Goal: Contribute content: Contribute content

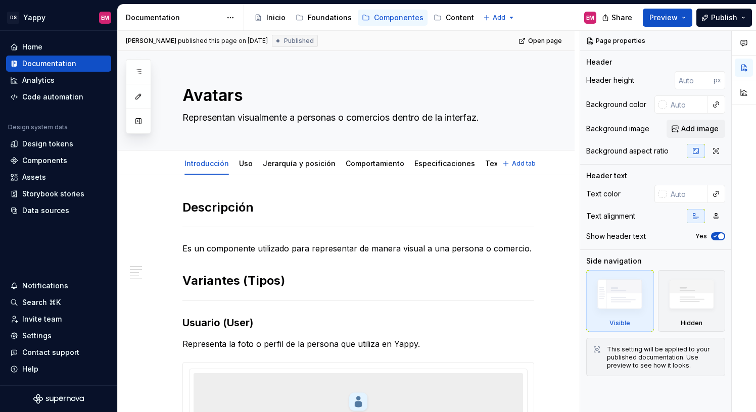
type textarea "*"
click at [55, 162] on div "Components" at bounding box center [44, 161] width 45 height 10
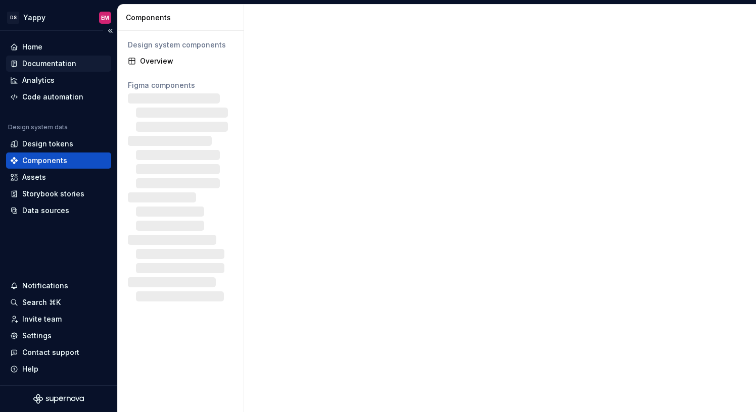
click at [36, 69] on div "Documentation" at bounding box center [58, 64] width 105 height 16
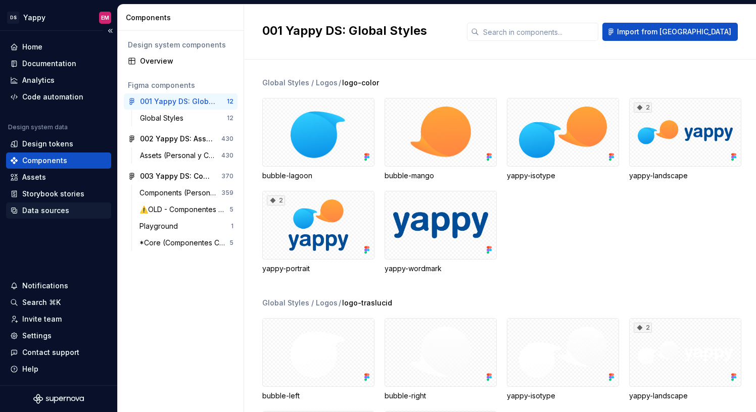
click at [56, 209] on div "Data sources" at bounding box center [45, 211] width 47 height 10
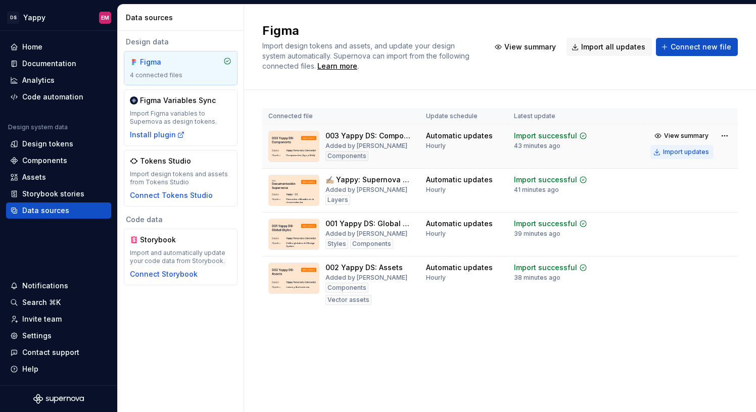
click at [670, 150] on div "Import updates" at bounding box center [686, 152] width 46 height 8
click at [672, 197] on div "Import updates" at bounding box center [686, 196] width 46 height 8
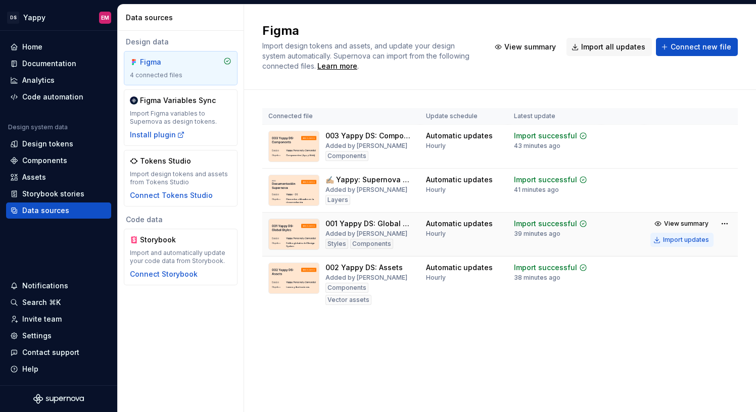
click at [666, 240] on div "Import updates" at bounding box center [686, 240] width 46 height 8
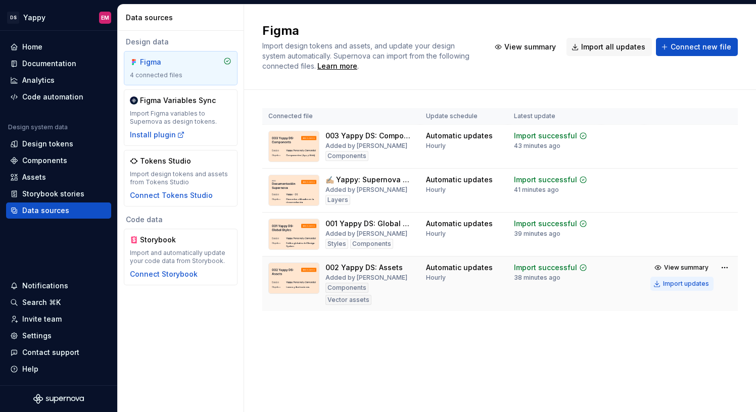
click at [666, 287] on div "Import updates" at bounding box center [686, 284] width 46 height 8
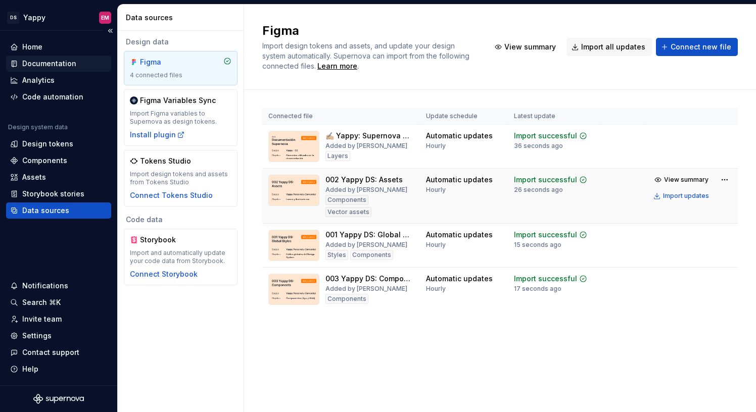
click at [43, 56] on div "Documentation" at bounding box center [58, 64] width 105 height 16
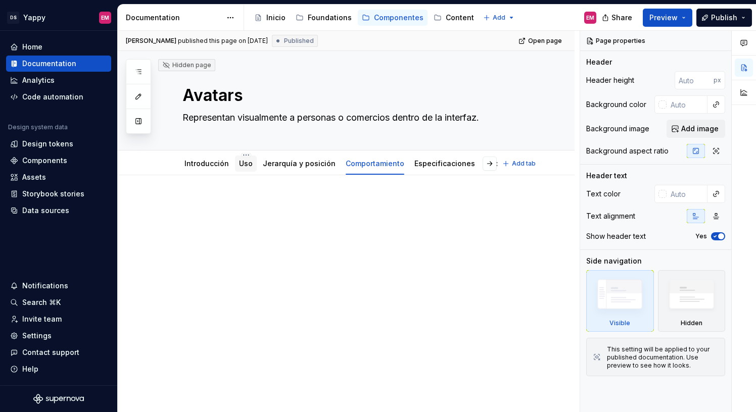
click at [239, 166] on link "Uso" at bounding box center [246, 163] width 14 height 9
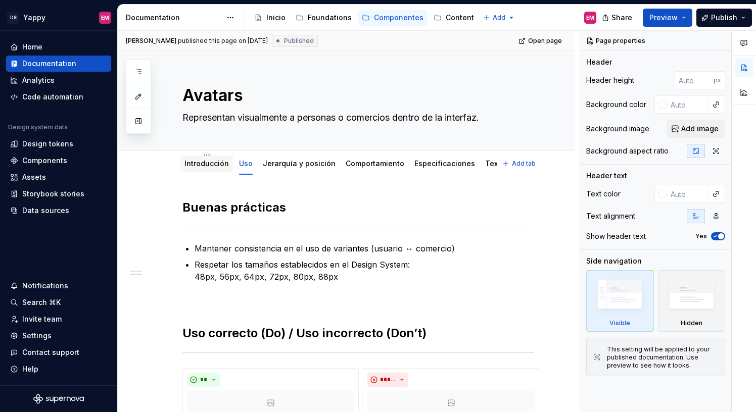
click at [219, 165] on link "Introducción" at bounding box center [206, 163] width 44 height 9
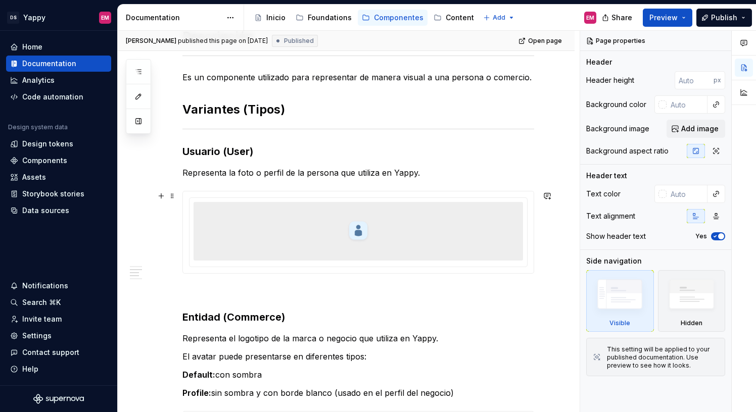
scroll to position [151, 0]
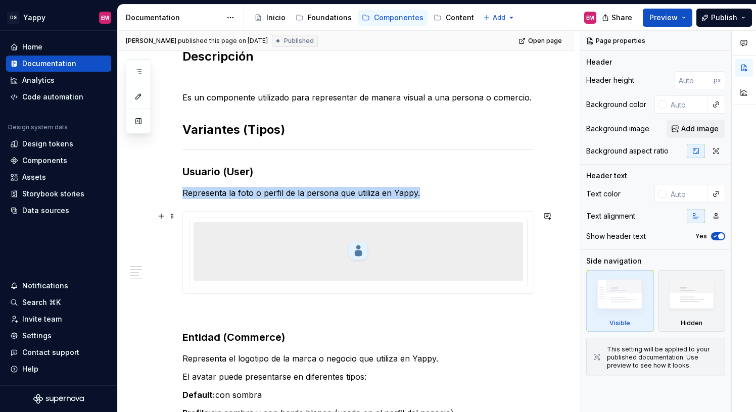
click at [281, 240] on div at bounding box center [358, 251] width 329 height 59
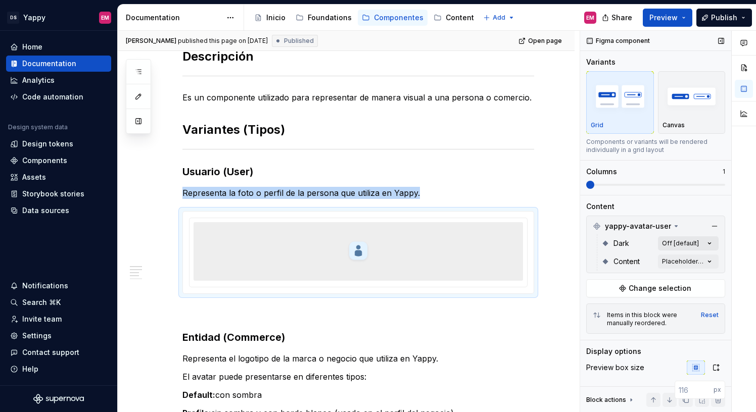
click at [678, 245] on div "Comments Open comments No comments yet Select ‘Comment’ from the block context …" at bounding box center [668, 222] width 176 height 382
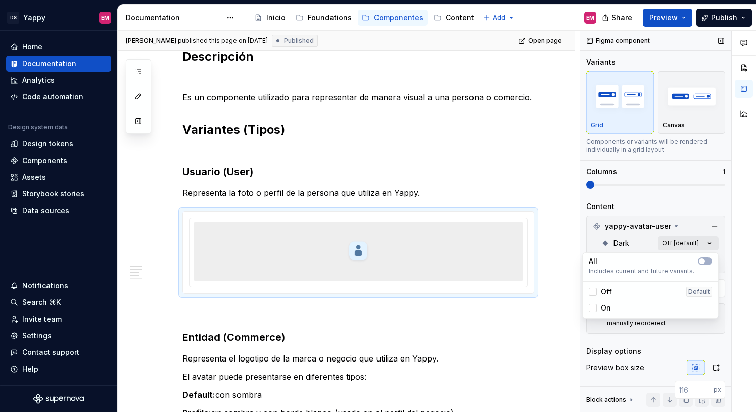
click at [677, 239] on div "Comments Open comments No comments yet Select ‘Comment’ from the block context …" at bounding box center [668, 222] width 176 height 382
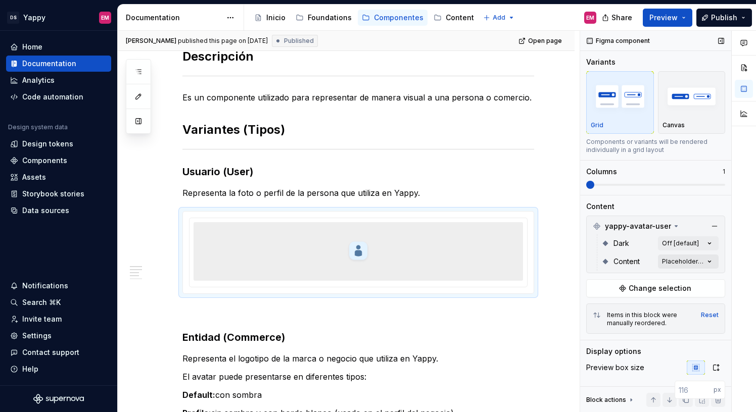
click at [660, 259] on div "Comments Open comments No comments yet Select ‘Comment’ from the block context …" at bounding box center [668, 222] width 176 height 382
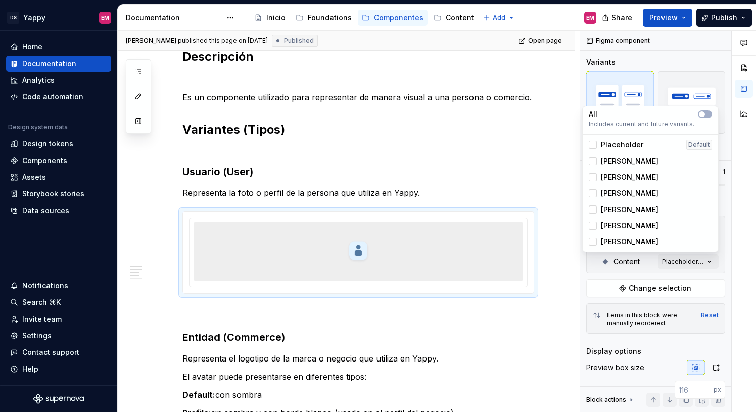
click at [605, 145] on span "Placeholder" at bounding box center [622, 145] width 42 height 10
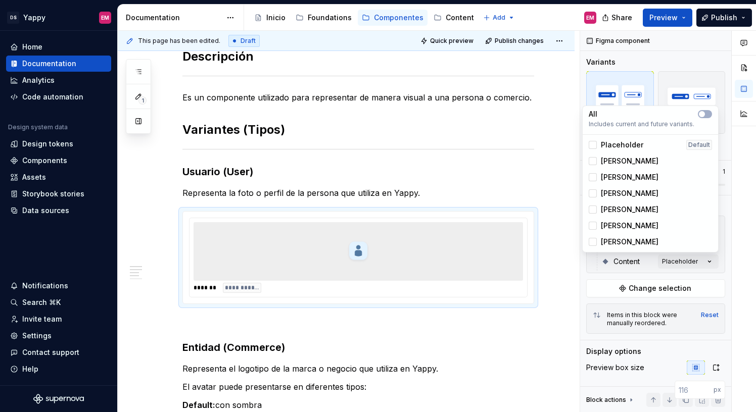
click at [600, 165] on div "Luisa" at bounding box center [624, 161] width 70 height 10
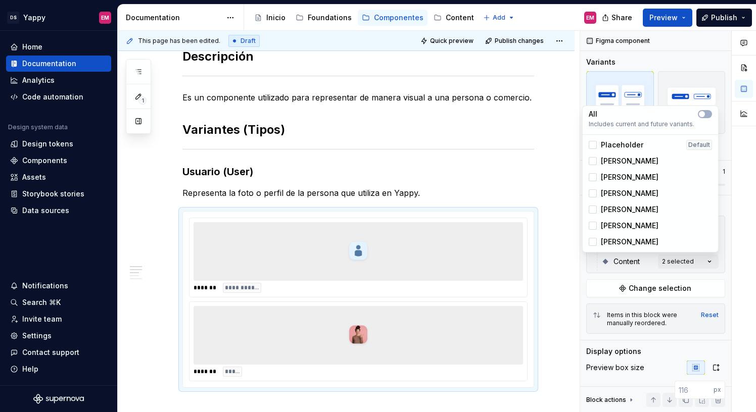
click at [450, 239] on html "DS Yappy EM Home Documentation Analytics Code automation Design system data Des…" at bounding box center [378, 206] width 756 height 412
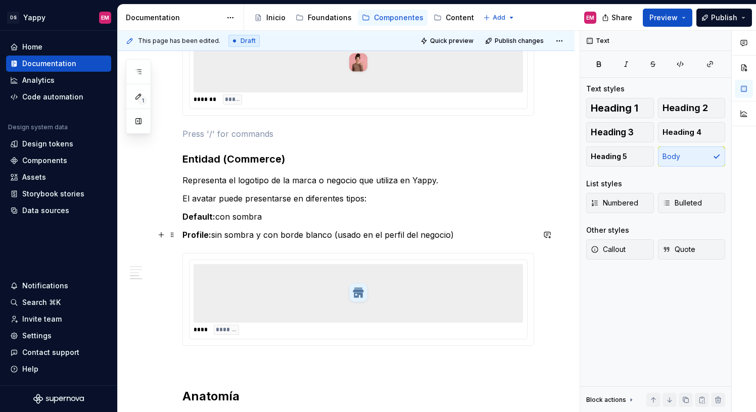
scroll to position [464, 0]
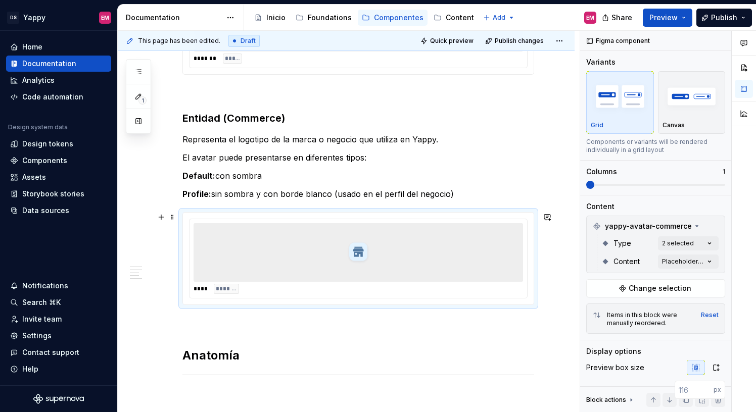
click at [437, 244] on div at bounding box center [358, 252] width 329 height 59
click at [692, 255] on div "Comments Open comments No comments yet Select ‘Comment’ from the block context …" at bounding box center [668, 222] width 176 height 382
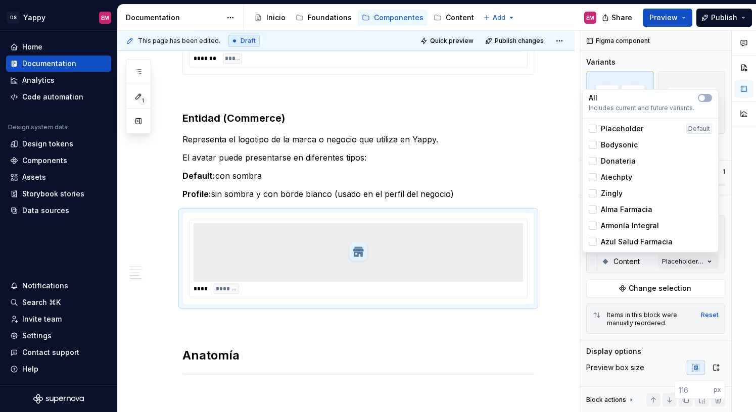
click at [611, 130] on span "Placeholder" at bounding box center [622, 129] width 42 height 10
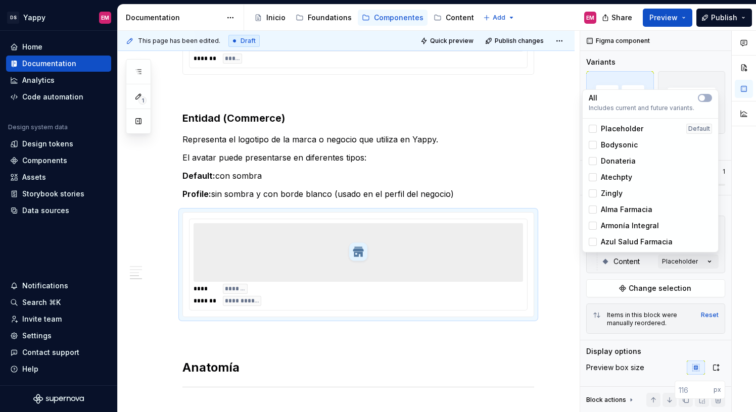
click at [612, 178] on span "Atechpty" at bounding box center [616, 177] width 31 height 10
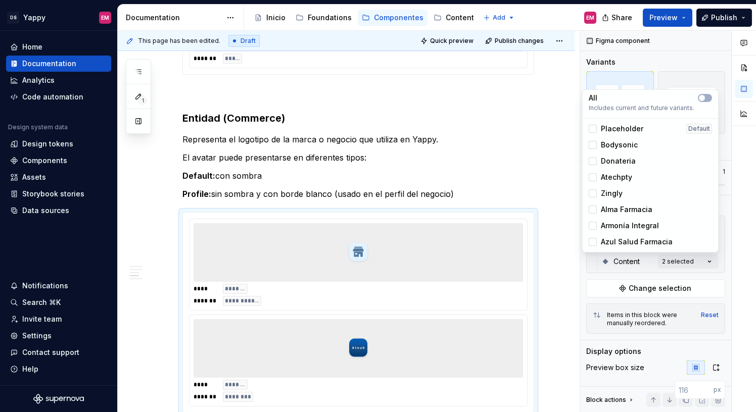
click at [429, 262] on html "DS Yappy EM Home Documentation Analytics Code automation Design system data Des…" at bounding box center [378, 206] width 756 height 412
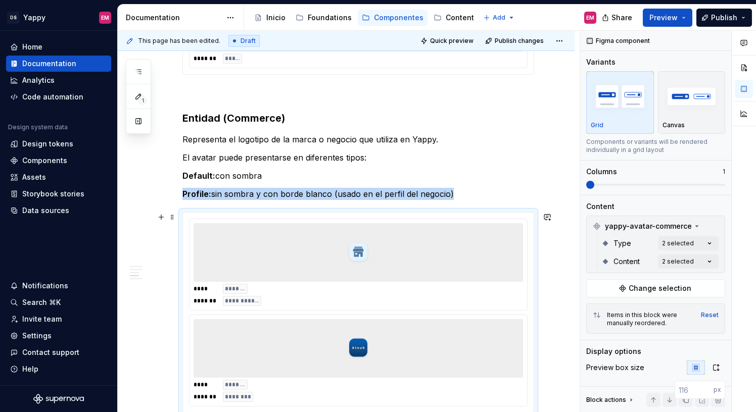
click at [455, 266] on div at bounding box center [358, 252] width 329 height 59
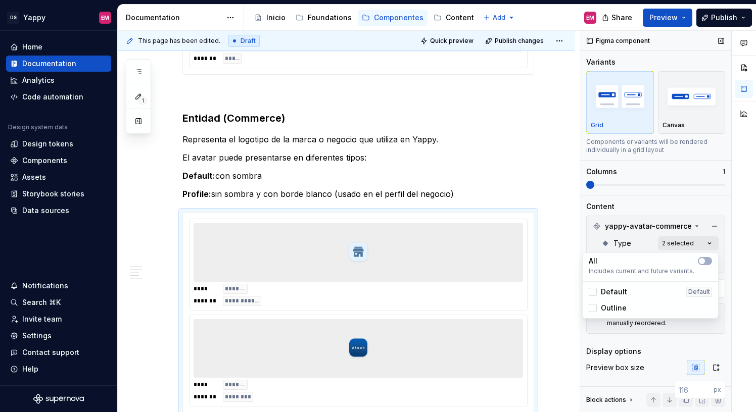
click at [679, 244] on div "Comments Open comments No comments yet Select ‘Comment’ from the block context …" at bounding box center [668, 222] width 176 height 382
click at [606, 291] on span "Default" at bounding box center [614, 292] width 26 height 10
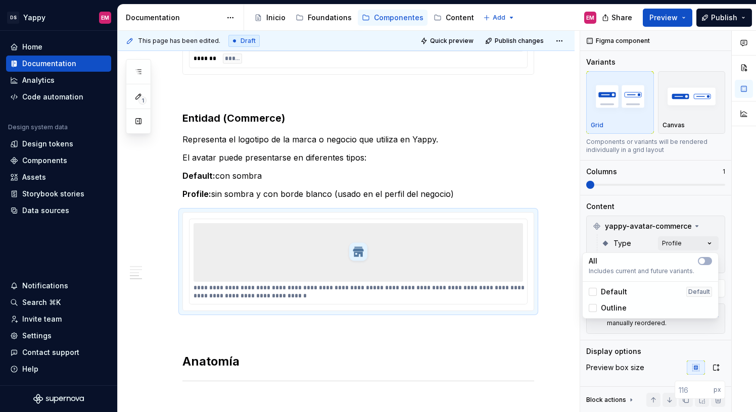
click at [607, 292] on span "Default" at bounding box center [614, 292] width 26 height 10
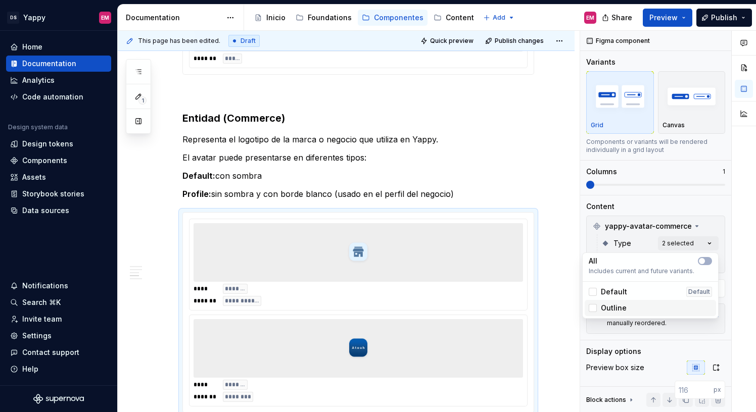
click at [604, 304] on span "Outline" at bounding box center [614, 308] width 26 height 10
click at [550, 291] on html "DS Yappy EM Home Documentation Analytics Code automation Design system data Des…" at bounding box center [378, 206] width 756 height 412
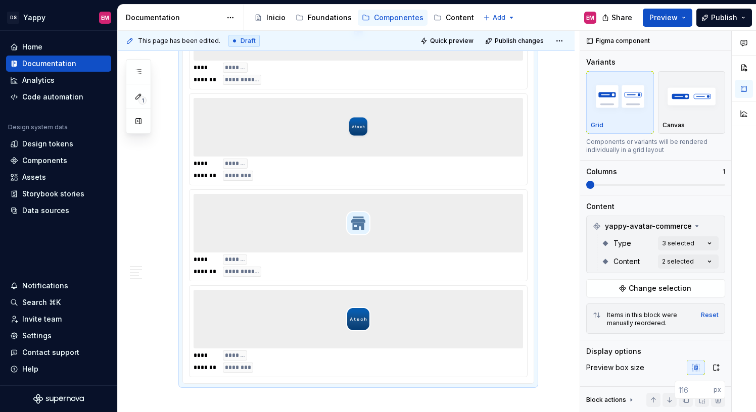
scroll to position [587, 0]
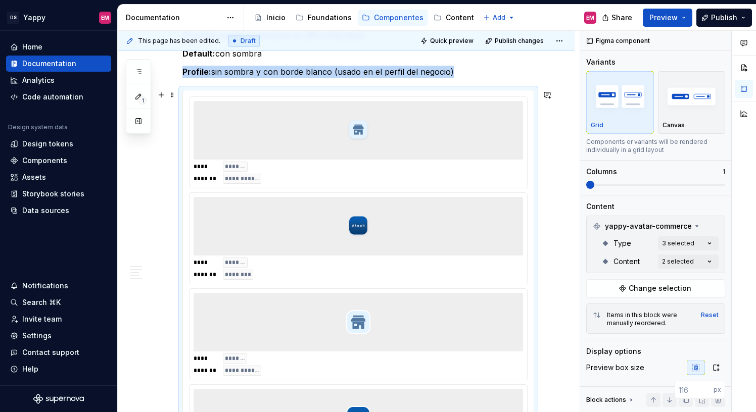
click at [397, 214] on div at bounding box center [358, 226] width 329 height 59
click at [455, 281] on div "**** ******* ******* ********" at bounding box center [359, 238] width 338 height 91
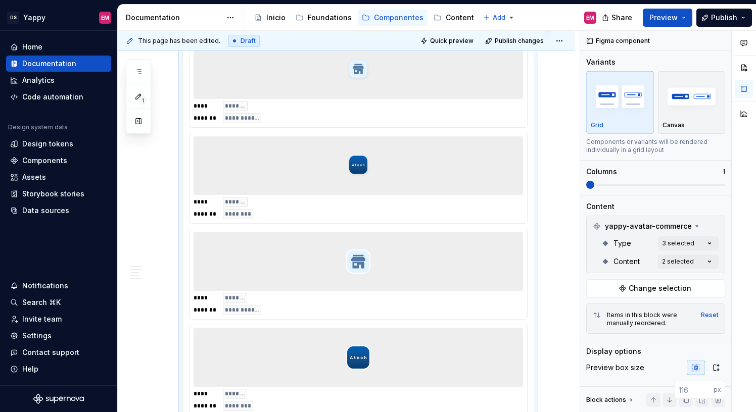
scroll to position [690, 0]
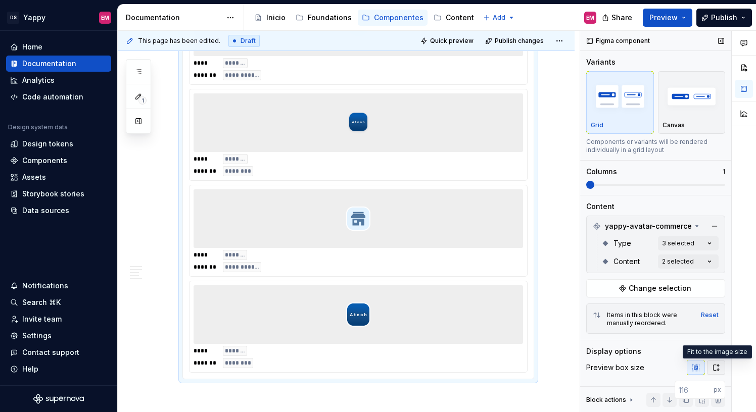
click at [714, 367] on icon "button" at bounding box center [717, 368] width 6 height 6
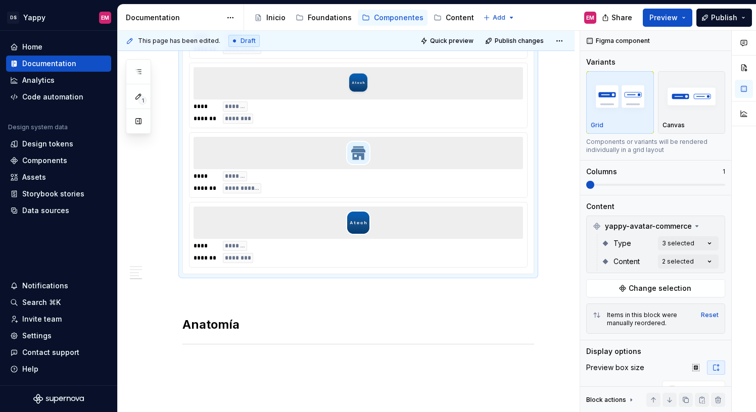
scroll to position [588, 0]
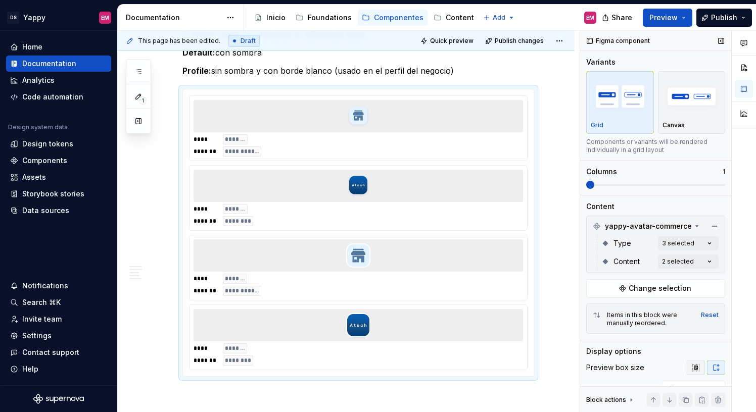
click at [693, 365] on icon "button" at bounding box center [696, 368] width 8 height 8
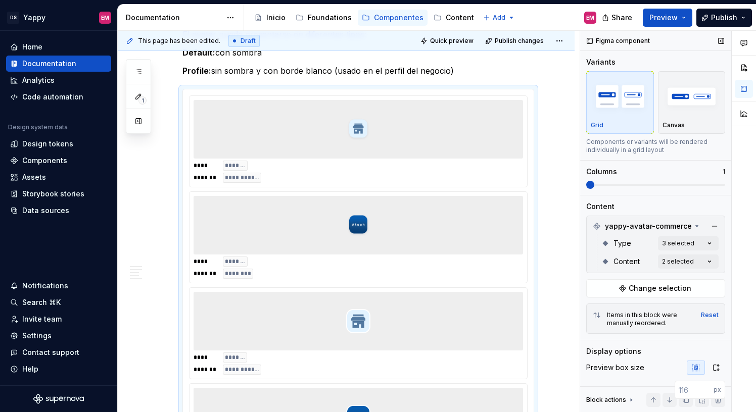
click at [622, 181] on span at bounding box center [655, 185] width 139 height 8
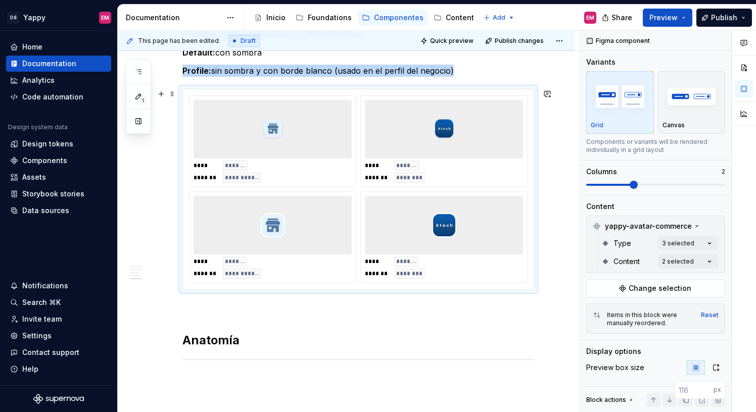
click at [295, 141] on div at bounding box center [273, 129] width 158 height 59
click at [409, 141] on div at bounding box center [444, 129] width 158 height 59
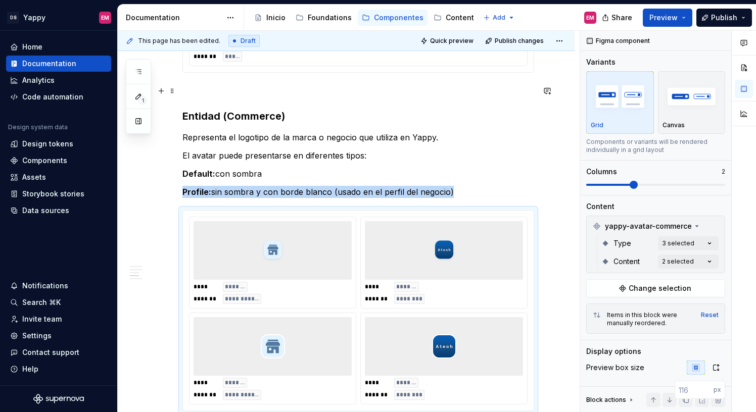
scroll to position [539, 0]
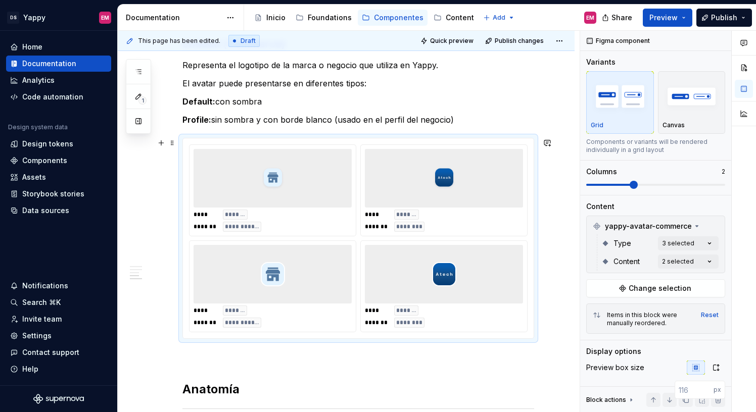
click at [328, 286] on div at bounding box center [273, 274] width 158 height 59
click at [278, 200] on img at bounding box center [273, 178] width 24 height 51
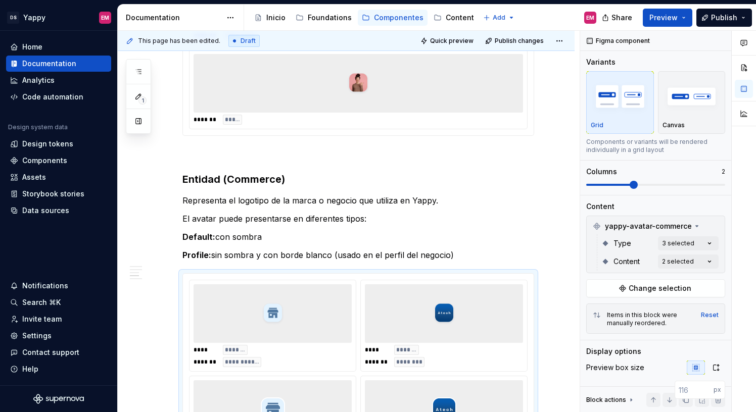
click at [395, 94] on div at bounding box center [358, 83] width 329 height 59
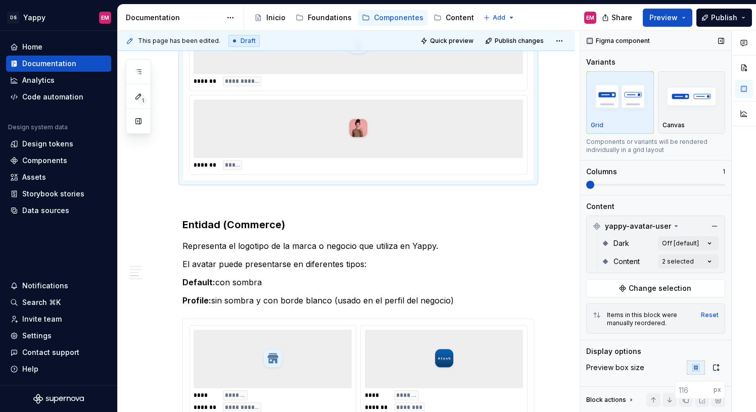
click at [608, 184] on span at bounding box center [655, 185] width 139 height 2
click at [601, 183] on span at bounding box center [655, 185] width 139 height 8
click at [594, 182] on span at bounding box center [590, 185] width 8 height 8
click at [602, 182] on span at bounding box center [655, 185] width 139 height 8
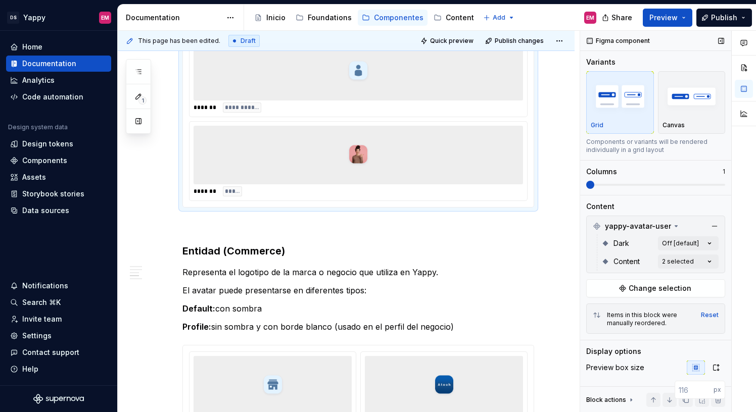
click at [615, 182] on span at bounding box center [655, 185] width 139 height 8
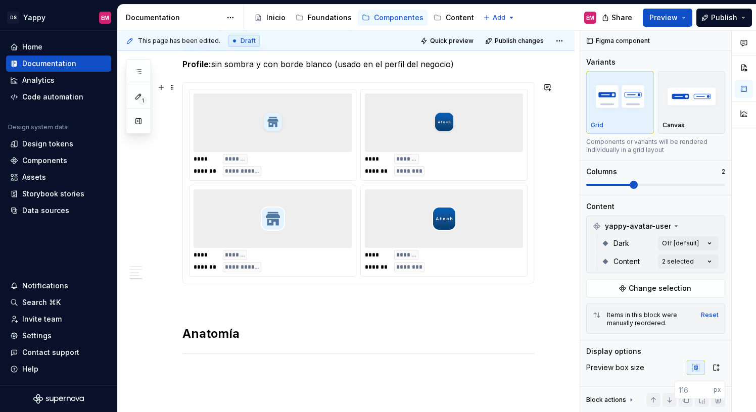
scroll to position [482, 0]
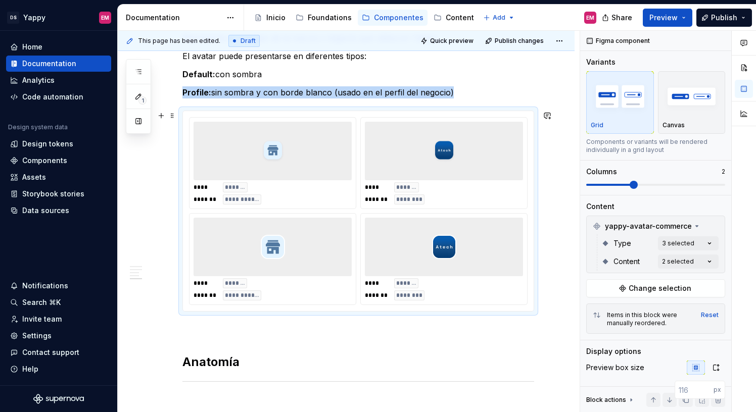
click at [283, 214] on div "**********" at bounding box center [273, 259] width 166 height 91
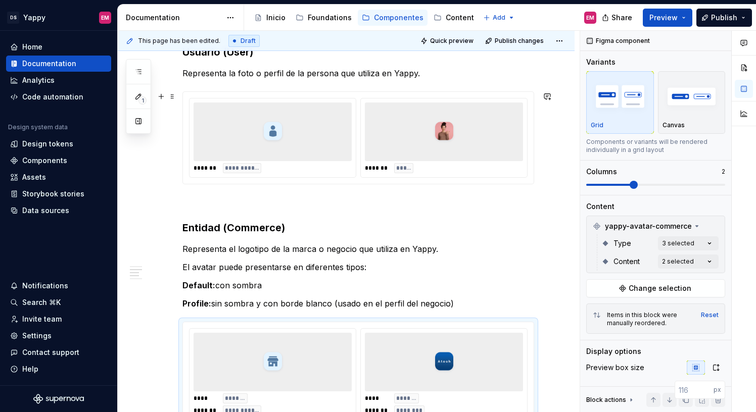
scroll to position [153, 0]
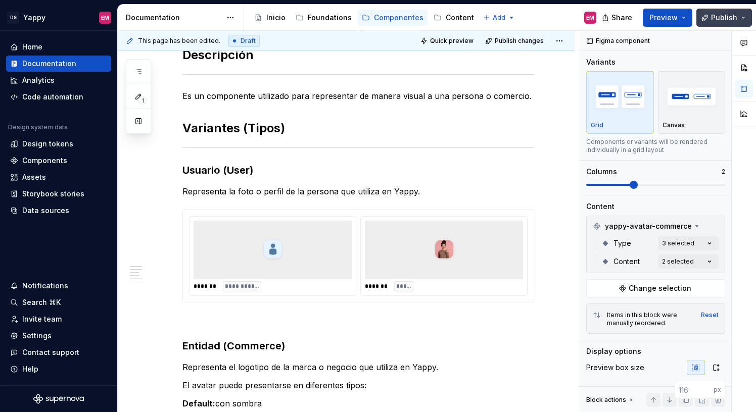
click at [716, 22] on span "Publish" at bounding box center [724, 18] width 26 height 10
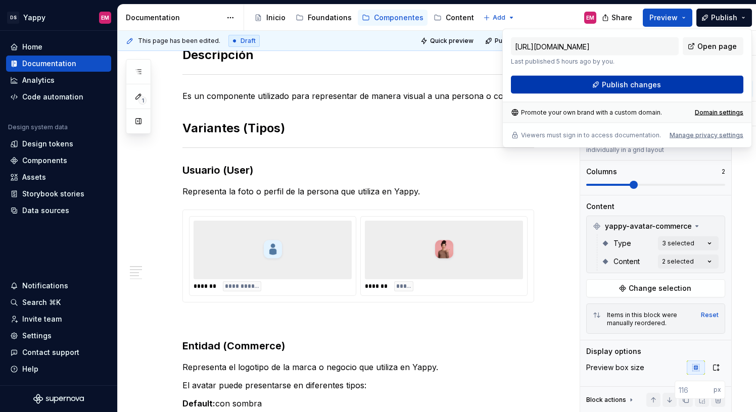
click at [603, 87] on button "Publish changes" at bounding box center [627, 85] width 232 height 18
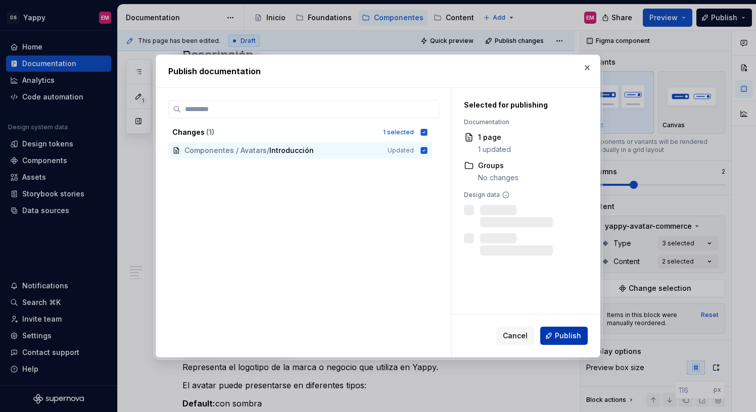
click at [571, 334] on span "Publish" at bounding box center [568, 336] width 26 height 10
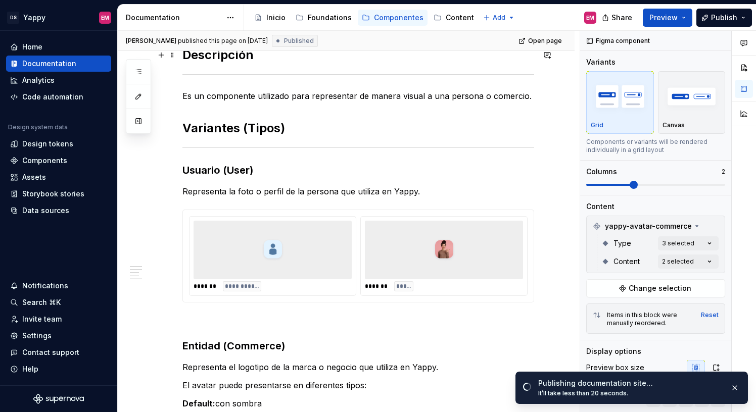
scroll to position [0, 0]
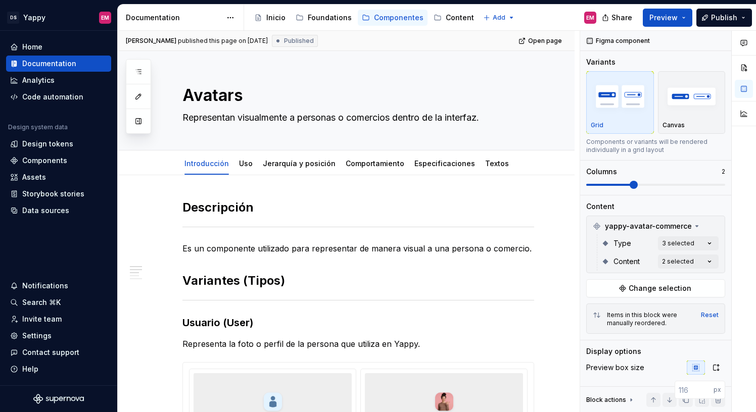
type textarea "*"
click at [241, 341] on p "Representa la foto o perfil de la persona que utiliza en Yappy." at bounding box center [358, 344] width 352 height 12
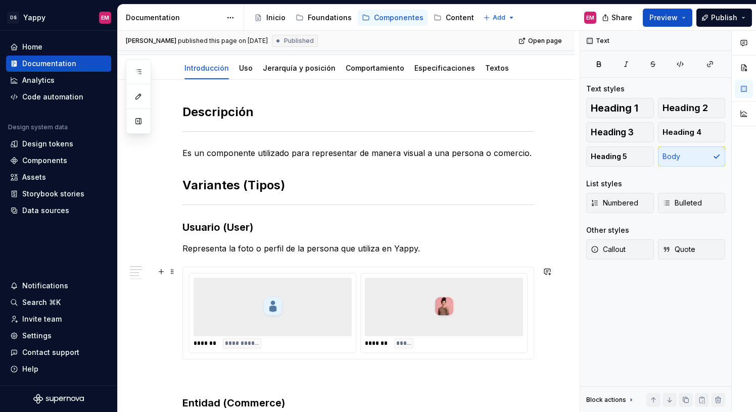
scroll to position [106, 0]
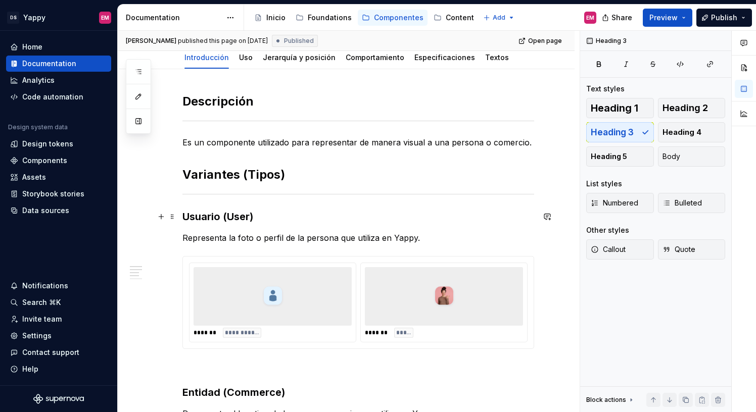
click at [186, 213] on h3 "Usuario (User)" at bounding box center [358, 217] width 352 height 14
click at [184, 215] on h3 "Usuario (User)" at bounding box center [358, 217] width 352 height 14
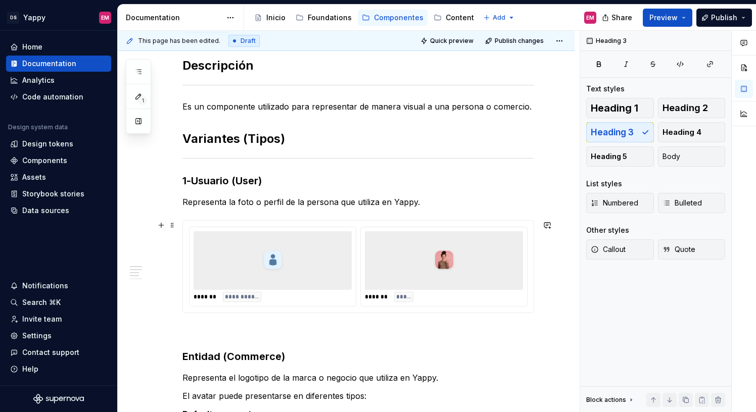
scroll to position [182, 0]
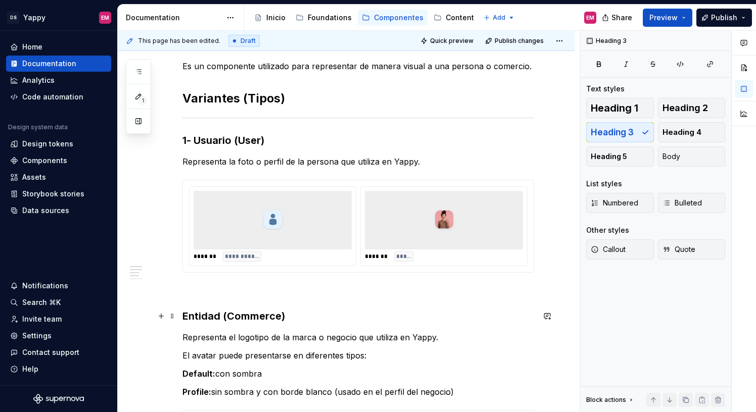
click at [184, 317] on h3 "Entidad (Commerce)" at bounding box center [358, 316] width 352 height 14
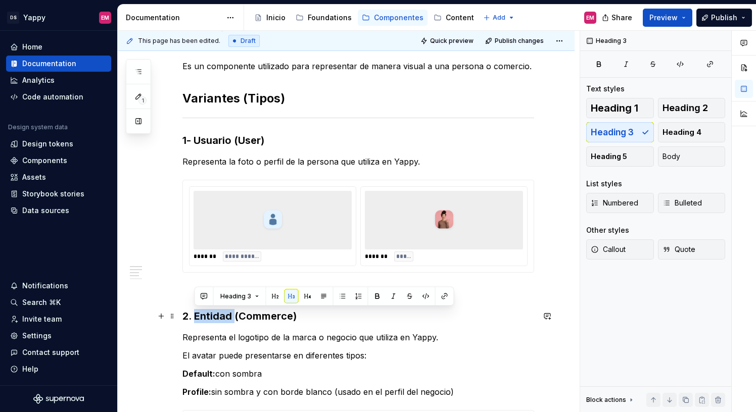
drag, startPoint x: 194, startPoint y: 316, endPoint x: 233, endPoint y: 316, distance: 39.9
click at [233, 316] on h3 "2. Entidad (Commerce)" at bounding box center [358, 316] width 352 height 14
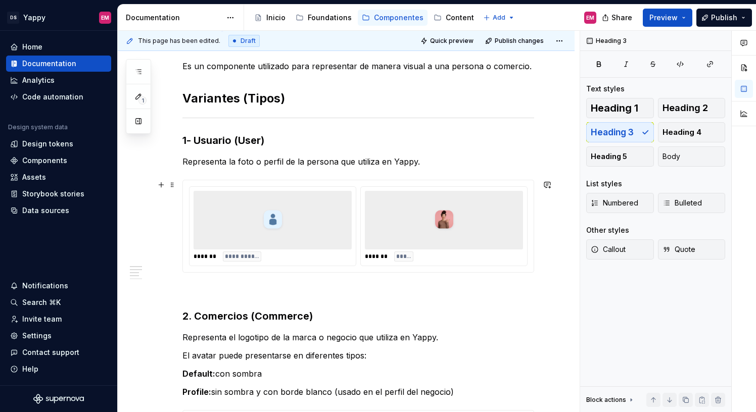
click at [331, 200] on div at bounding box center [273, 220] width 158 height 59
click at [226, 134] on h3 "1- Usuario (User)" at bounding box center [358, 140] width 352 height 14
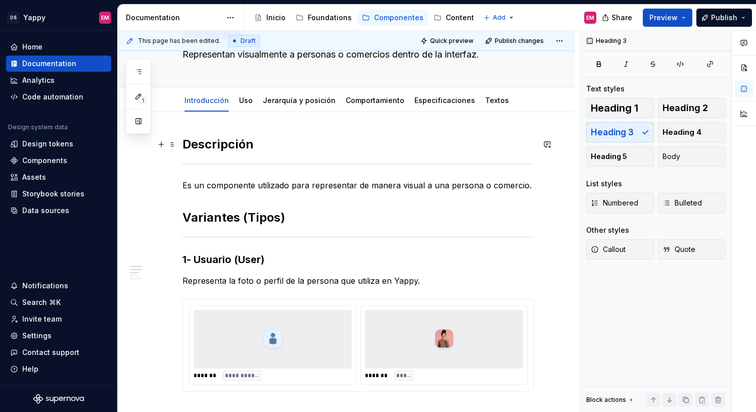
scroll to position [115, 0]
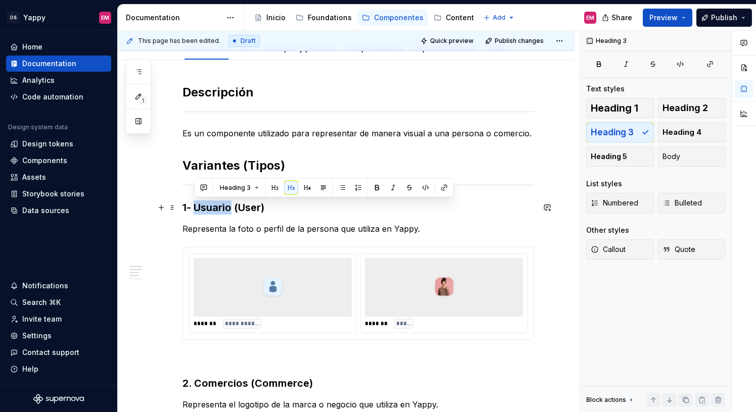
drag, startPoint x: 195, startPoint y: 207, endPoint x: 230, endPoint y: 209, distance: 35.4
click at [231, 209] on h3 "1- Usuario (User)" at bounding box center [358, 208] width 352 height 14
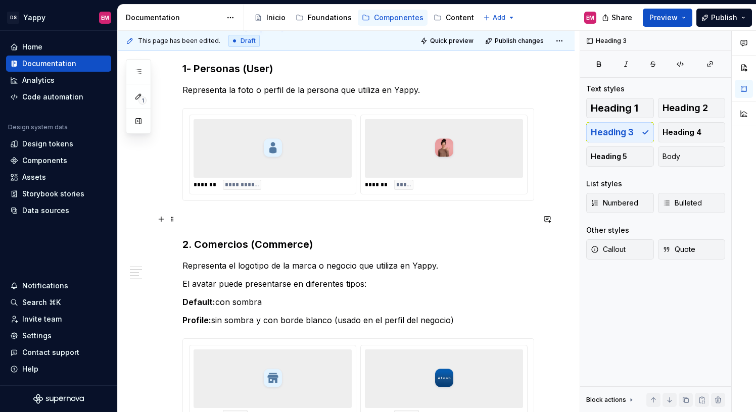
scroll to position [215, 0]
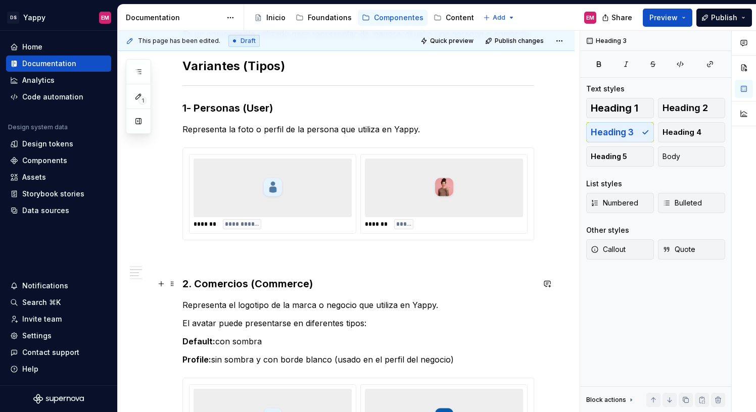
click at [194, 282] on h3 "2. Comercios (Commerce)" at bounding box center [358, 284] width 352 height 14
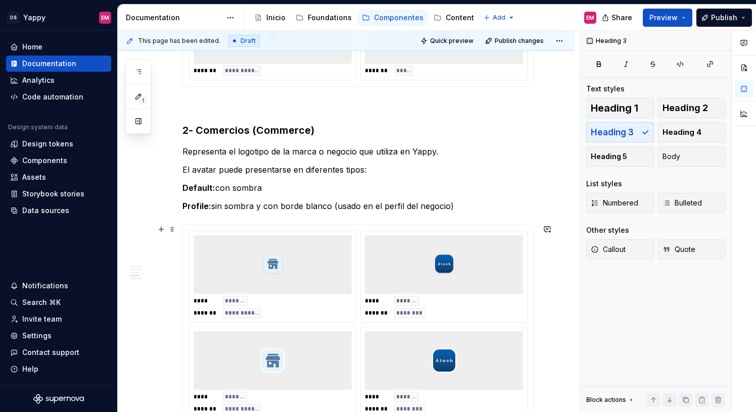
scroll to position [405, 0]
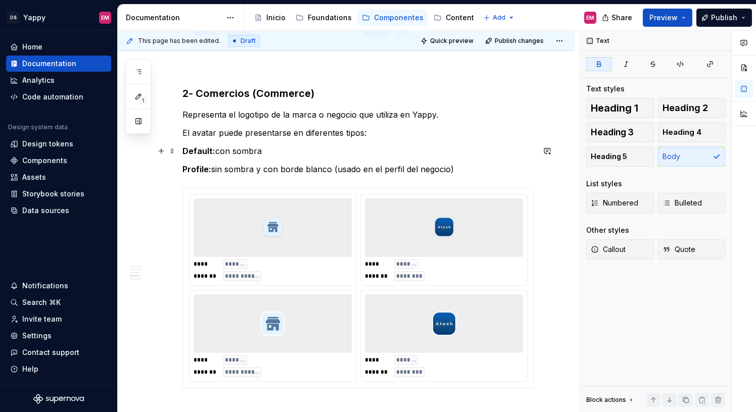
drag, startPoint x: 183, startPoint y: 150, endPoint x: 230, endPoint y: 150, distance: 46.5
click at [208, 150] on strong "Default:" at bounding box center [198, 151] width 33 height 10
click at [237, 150] on p "Default: con sombra" at bounding box center [358, 151] width 352 height 12
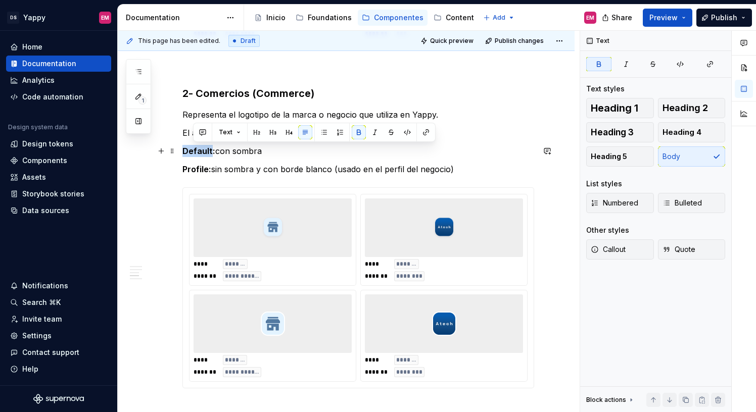
drag, startPoint x: 212, startPoint y: 149, endPoint x: 184, endPoint y: 149, distance: 27.3
click at [184, 149] on strong "Default:" at bounding box center [198, 151] width 33 height 10
click at [222, 157] on div "**********" at bounding box center [358, 140] width 352 height 692
click at [205, 171] on strong "Profile:" at bounding box center [196, 169] width 29 height 10
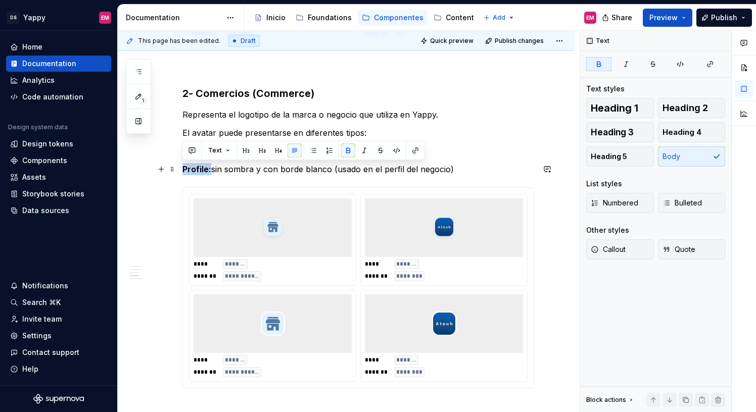
drag, startPoint x: 210, startPoint y: 171, endPoint x: 181, endPoint y: 171, distance: 28.8
click at [181, 171] on div "**********" at bounding box center [346, 196] width 457 height 852
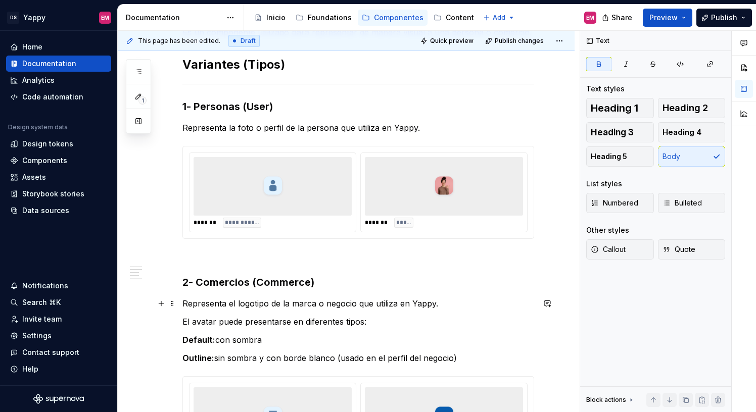
scroll to position [195, 0]
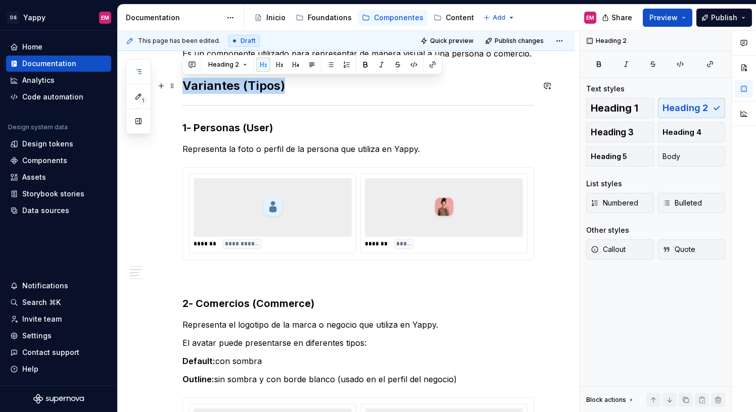
drag, startPoint x: 289, startPoint y: 85, endPoint x: 185, endPoint y: 85, distance: 103.6
click at [185, 85] on h2 "Variantes (Tipos)" at bounding box center [358, 86] width 352 height 16
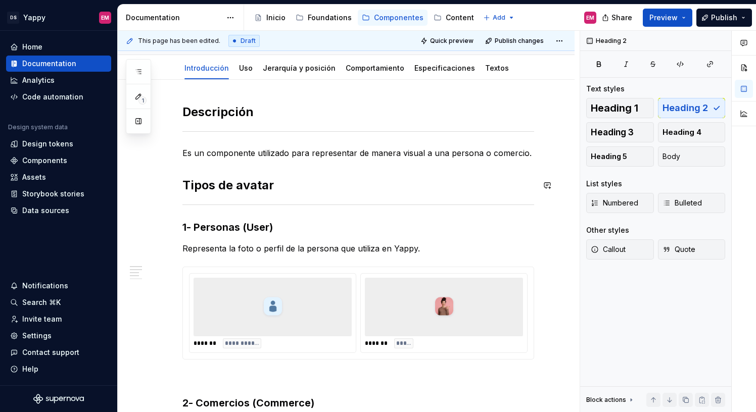
scroll to position [219, 0]
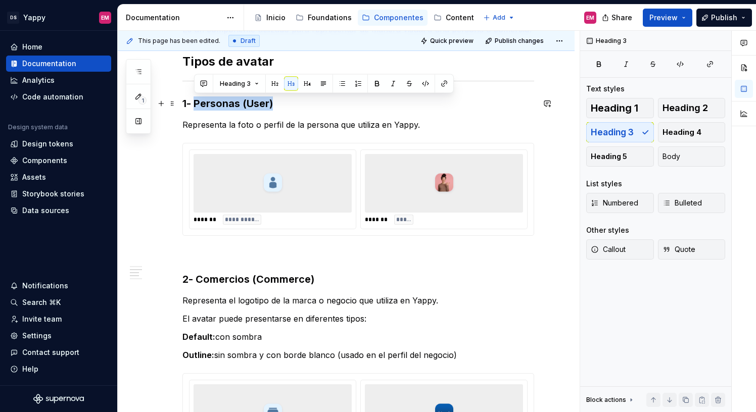
drag, startPoint x: 196, startPoint y: 104, endPoint x: 295, endPoint y: 104, distance: 99.0
click at [295, 104] on h3 "1- Personas (User)" at bounding box center [358, 104] width 352 height 14
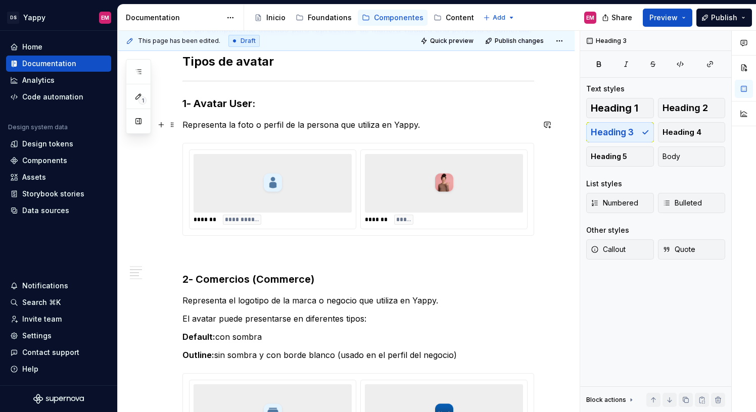
click at [186, 122] on p "Representa la foto o perfil de la persona que utiliza en Yappy." at bounding box center [358, 125] width 352 height 12
click at [187, 125] on p "representa la foto o perfil de la persona que utiliza en Yappy." at bounding box center [358, 125] width 352 height 12
click at [228, 124] on p "Representa la foto o perfil de la persona que utiliza en Yappy." at bounding box center [358, 125] width 352 height 12
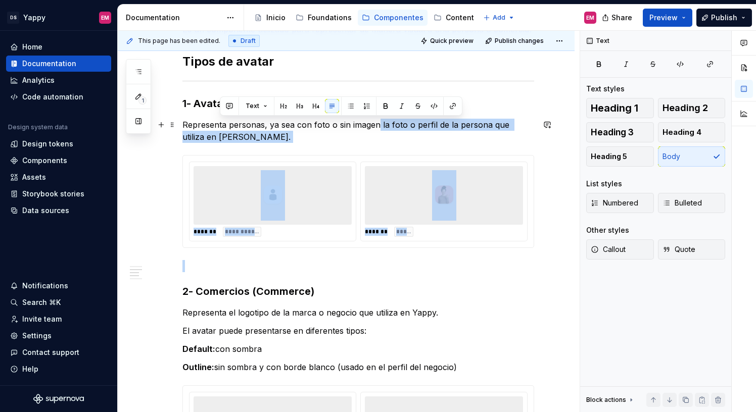
drag, startPoint x: 378, startPoint y: 123, endPoint x: 385, endPoint y: 141, distance: 19.5
click at [385, 142] on p "Representa personas, ya sea con foto o sin imagen la foto o perfil de la person…" at bounding box center [358, 131] width 352 height 24
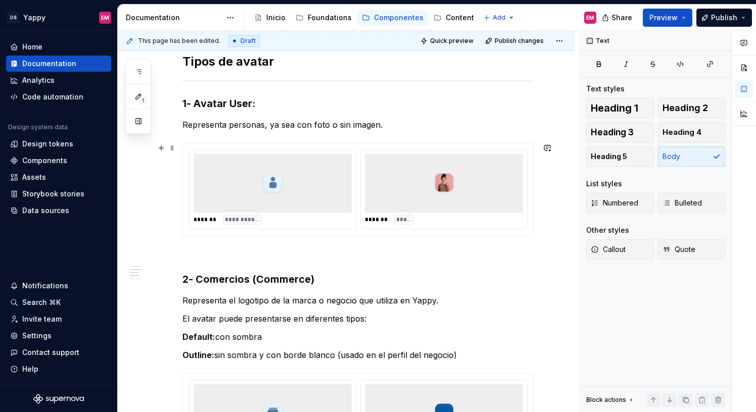
scroll to position [239, 0]
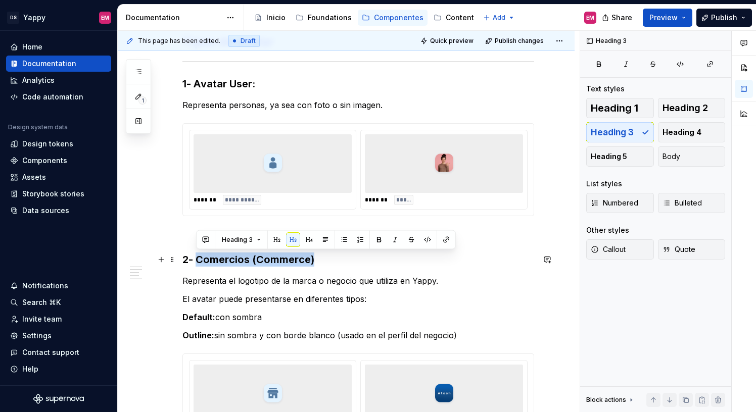
drag, startPoint x: 196, startPoint y: 260, endPoint x: 322, endPoint y: 261, distance: 126.8
click at [322, 261] on h3 "2- Comercios (Commerce)" at bounding box center [358, 260] width 352 height 14
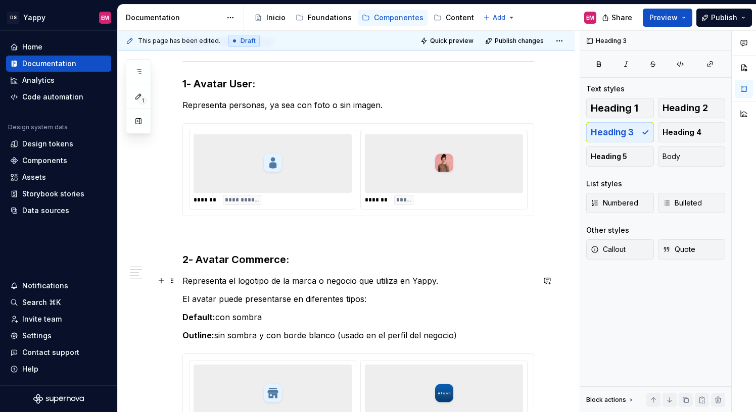
click at [229, 278] on p "Representa el logotipo de la marca o negocio que utiliza en Yappy." at bounding box center [358, 281] width 352 height 12
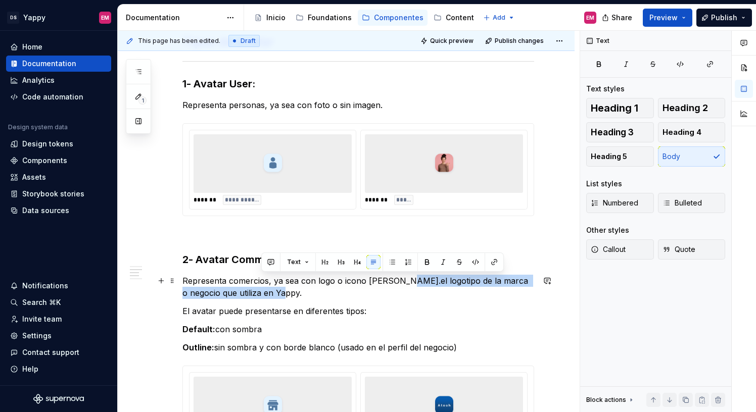
drag, startPoint x: 401, startPoint y: 281, endPoint x: 418, endPoint y: 289, distance: 18.5
click at [418, 289] on p "Representa comercios, ya sea con logo o icono de tienda.el logotipo de la marca…" at bounding box center [358, 287] width 352 height 24
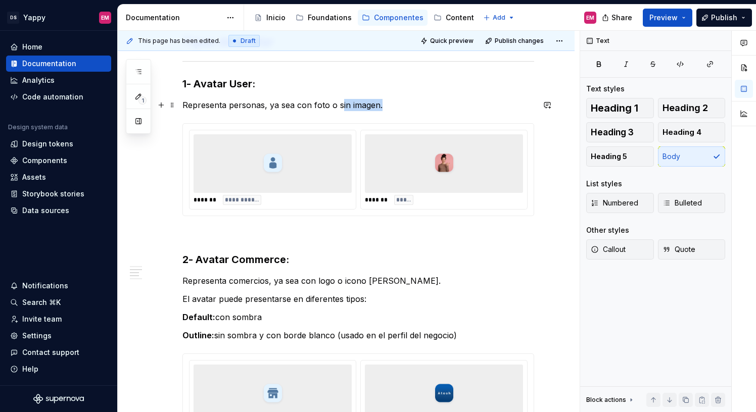
drag, startPoint x: 339, startPoint y: 105, endPoint x: 400, endPoint y: 105, distance: 60.6
click at [400, 105] on p "Representa personas, ya sea con foto o sin imagen." at bounding box center [358, 105] width 352 height 12
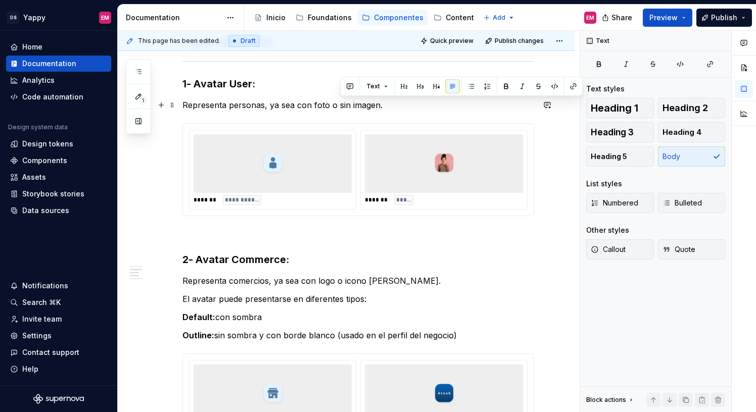
drag, startPoint x: 395, startPoint y: 106, endPoint x: 387, endPoint y: 106, distance: 8.6
click at [395, 106] on p "Representa personas, ya sea con foto o sin imagen." at bounding box center [358, 105] width 352 height 12
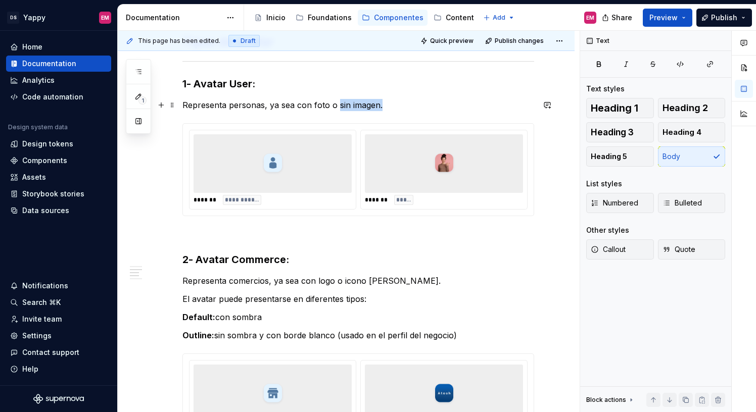
drag, startPoint x: 337, startPoint y: 106, endPoint x: 415, endPoint y: 106, distance: 78.8
click at [415, 106] on p "Representa personas, ya sea con foto o sin imagen." at bounding box center [358, 105] width 352 height 12
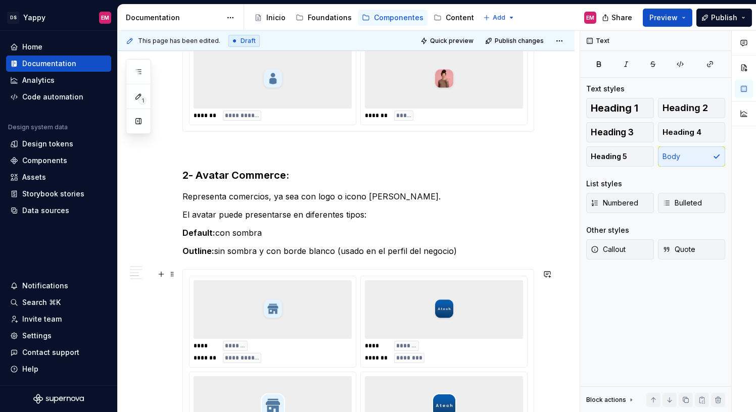
scroll to position [334, 0]
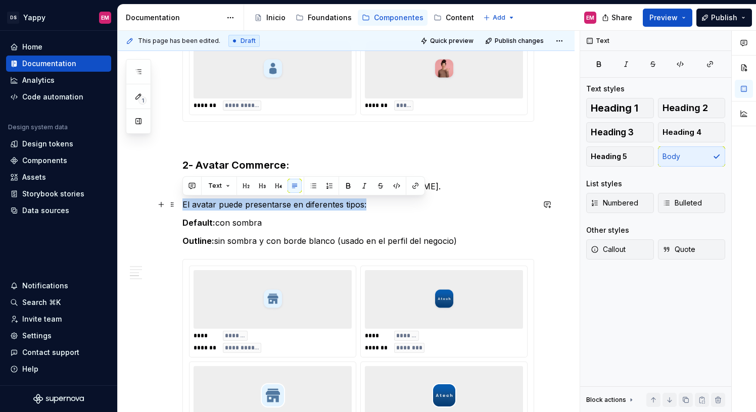
drag, startPoint x: 371, startPoint y: 204, endPoint x: 179, endPoint y: 203, distance: 191.5
click at [179, 203] on div "**********" at bounding box center [346, 268] width 457 height 852
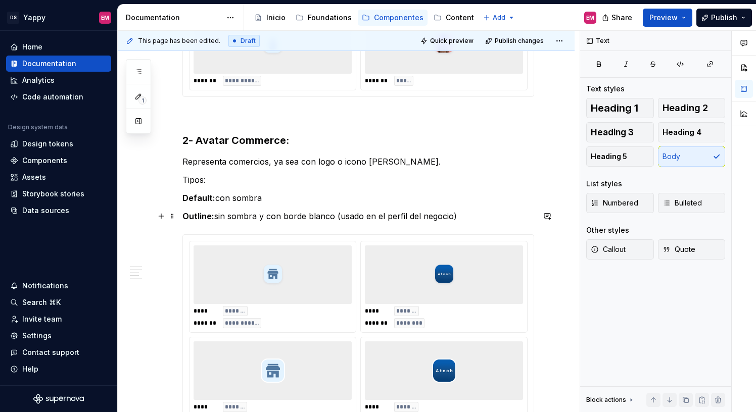
scroll to position [419, 0]
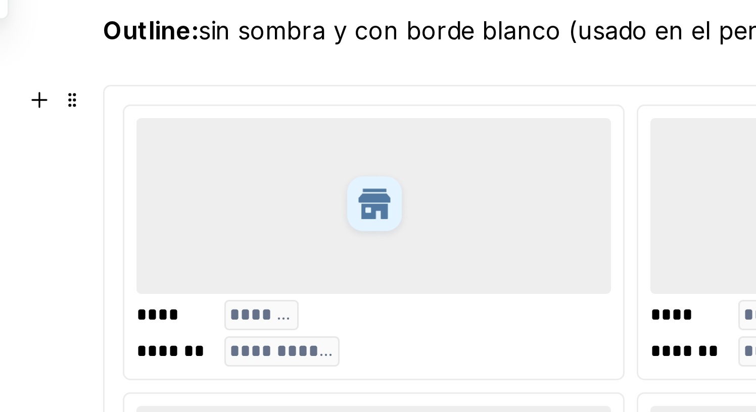
click at [228, 202] on div at bounding box center [273, 196] width 158 height 59
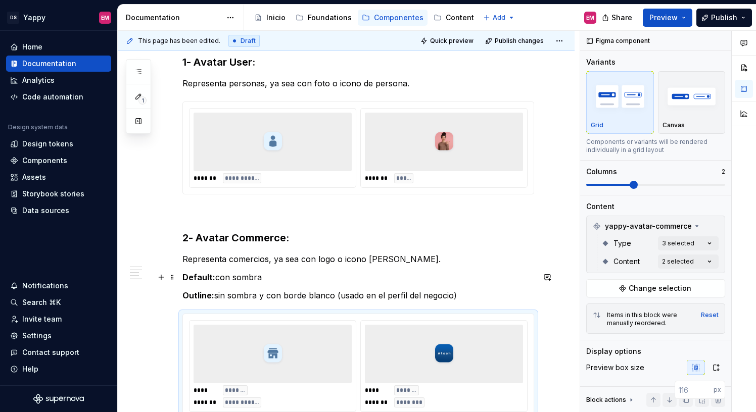
scroll to position [299, 0]
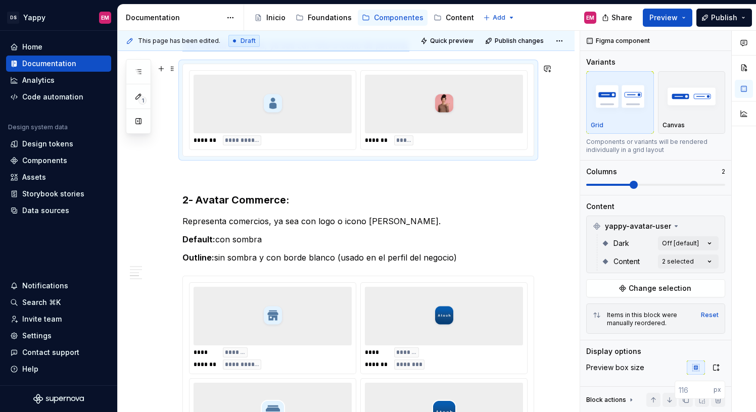
click at [417, 123] on div at bounding box center [444, 104] width 158 height 59
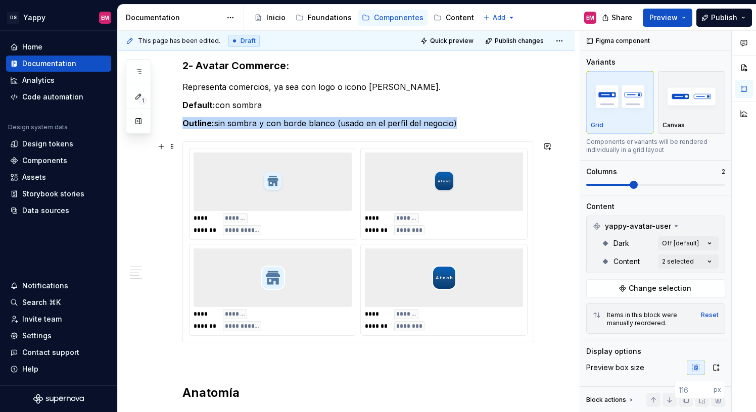
click at [392, 200] on div at bounding box center [444, 182] width 158 height 59
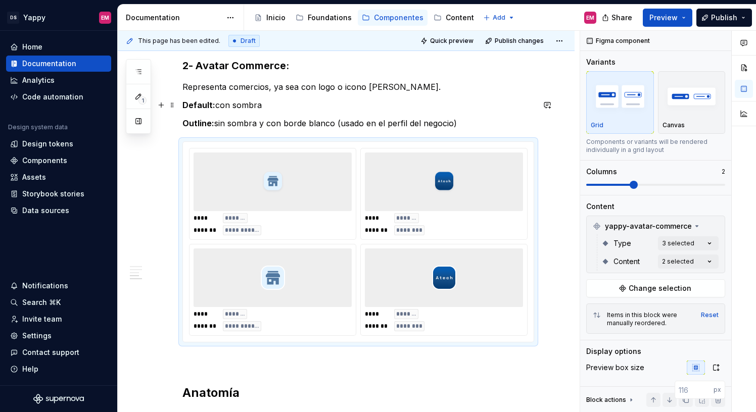
click at [181, 105] on div "**********" at bounding box center [346, 159] width 457 height 834
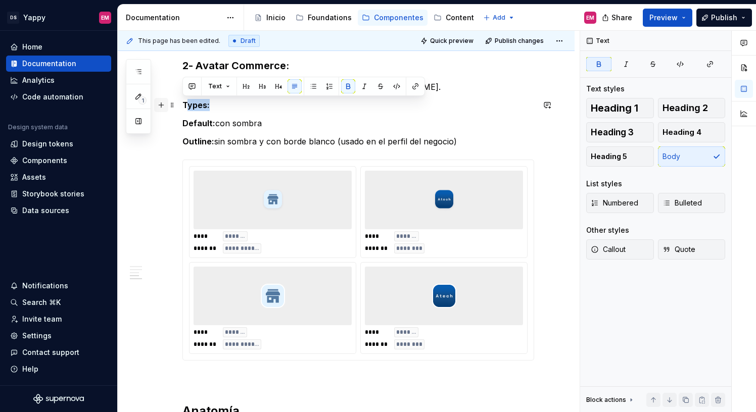
drag, startPoint x: 198, startPoint y: 105, endPoint x: 165, endPoint y: 105, distance: 32.3
click at [182, 105] on div "**********" at bounding box center [358, 119] width 352 height 704
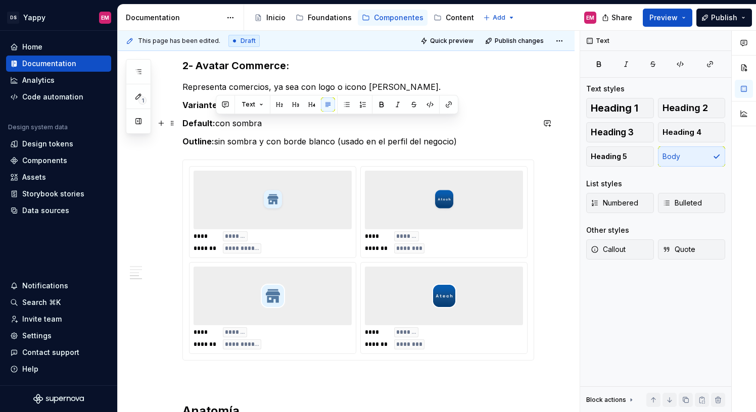
drag, startPoint x: 217, startPoint y: 124, endPoint x: 301, endPoint y: 124, distance: 84.4
click at [301, 124] on p "Default: con sombra" at bounding box center [358, 123] width 352 height 12
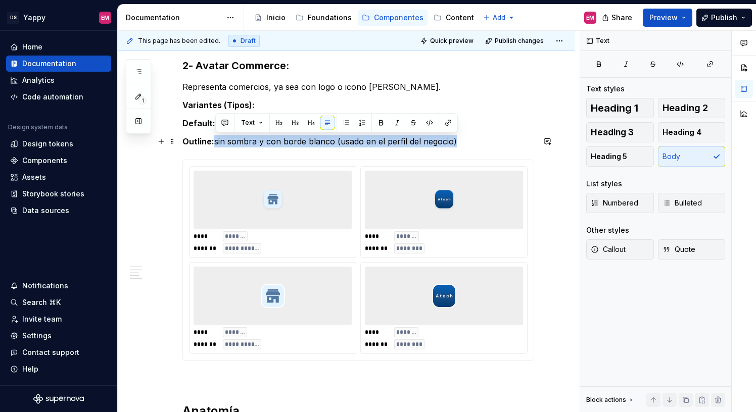
drag, startPoint x: 216, startPoint y: 140, endPoint x: 456, endPoint y: 143, distance: 240.0
click at [457, 143] on p "Outline: sin sombra y con borde blanco (usado en el perfil del negocio)" at bounding box center [358, 141] width 352 height 12
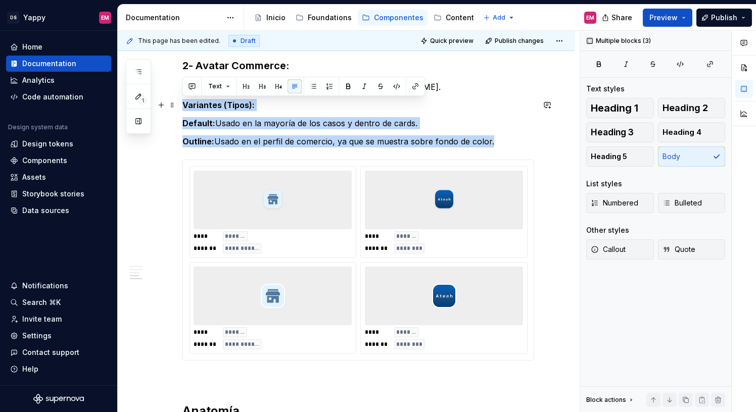
drag, startPoint x: 512, startPoint y: 144, endPoint x: 184, endPoint y: 107, distance: 330.0
click at [184, 107] on div "**********" at bounding box center [358, 113] width 352 height 692
copy div "Variantes (Tipos): Default: Usado en la mayoría de los casos y dentro de cards.…"
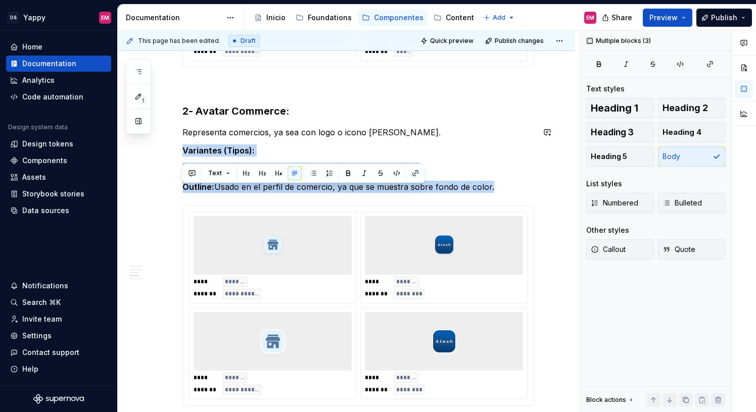
scroll to position [346, 0]
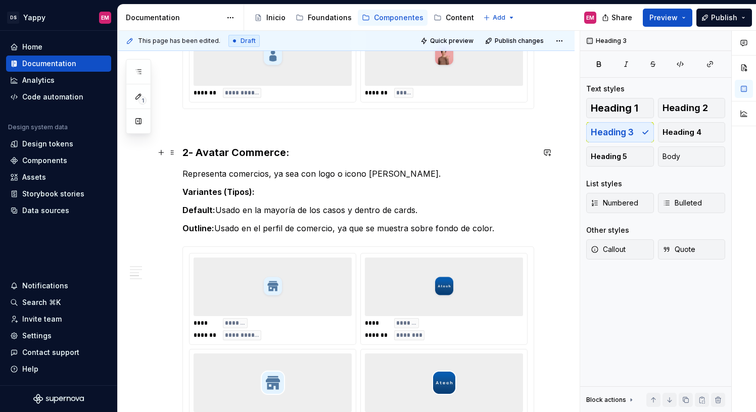
click at [200, 152] on h3 "2- Avatar Commerce:" at bounding box center [358, 153] width 352 height 14
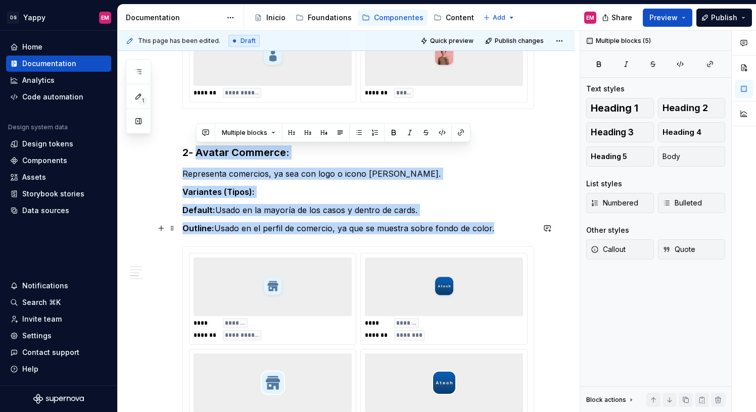
drag, startPoint x: 215, startPoint y: 152, endPoint x: 533, endPoint y: 226, distance: 327.0
click at [534, 226] on div "**********" at bounding box center [358, 199] width 352 height 692
copy div "Avatar Commerce: Representa comercios, ya sea con logo o icono de tienda. Varia…"
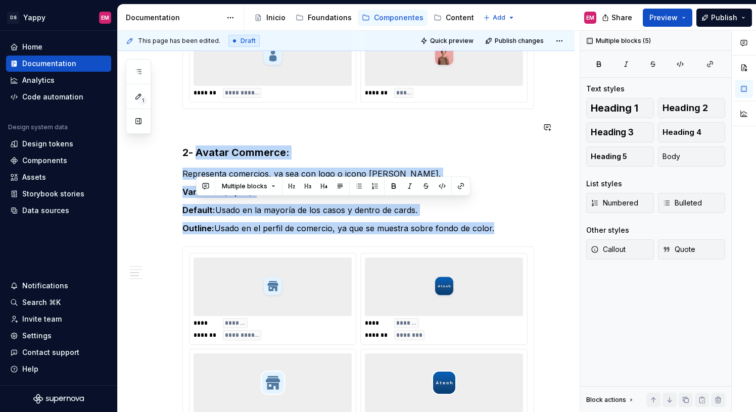
scroll to position [0, 0]
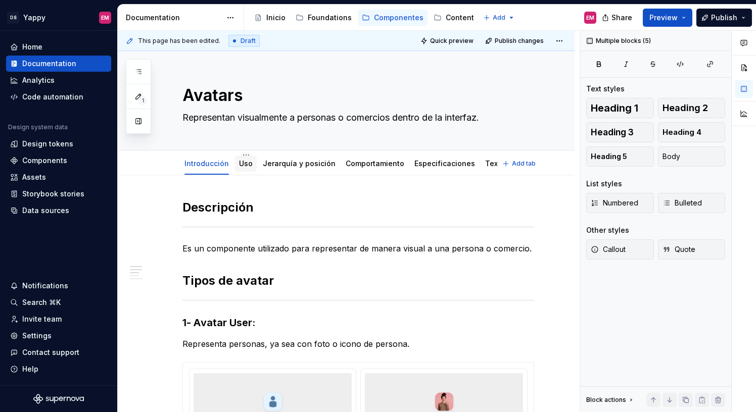
click at [239, 161] on link "Uso" at bounding box center [246, 163] width 14 height 9
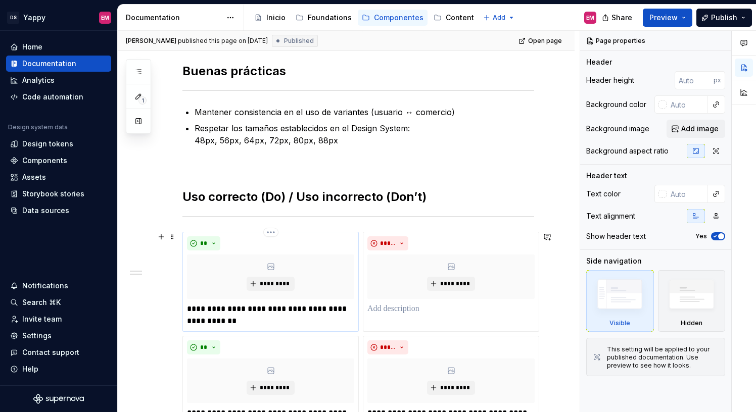
scroll to position [286, 0]
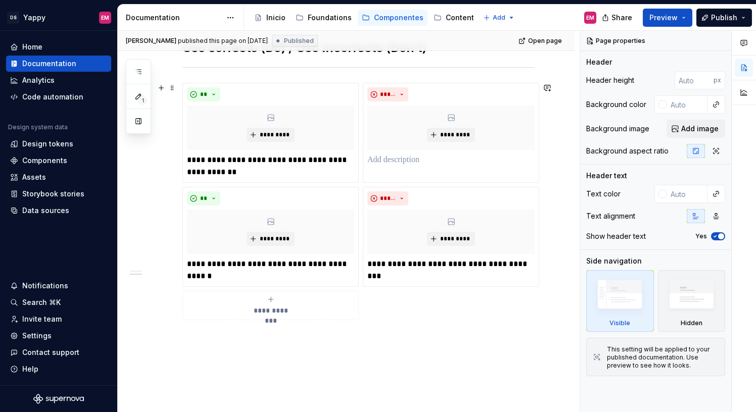
click at [203, 343] on div "**********" at bounding box center [346, 173] width 457 height 566
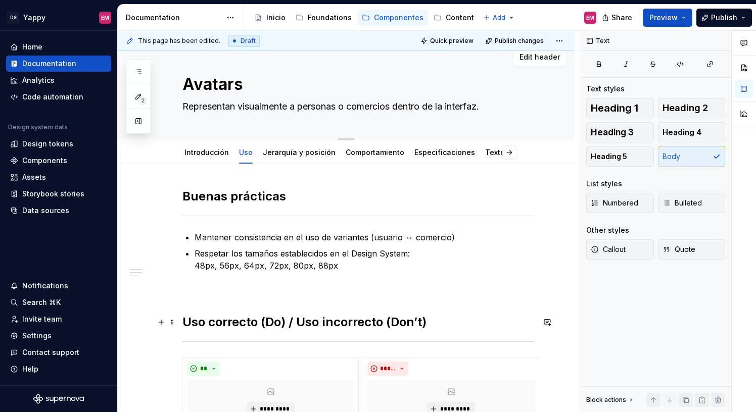
scroll to position [0, 0]
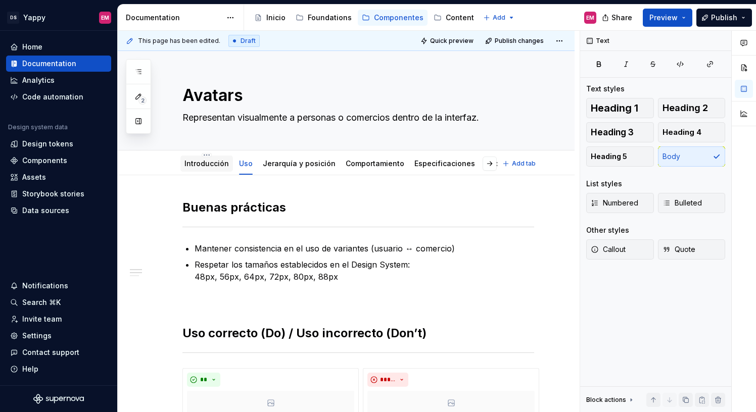
click at [205, 165] on link "Introducción" at bounding box center [206, 163] width 44 height 9
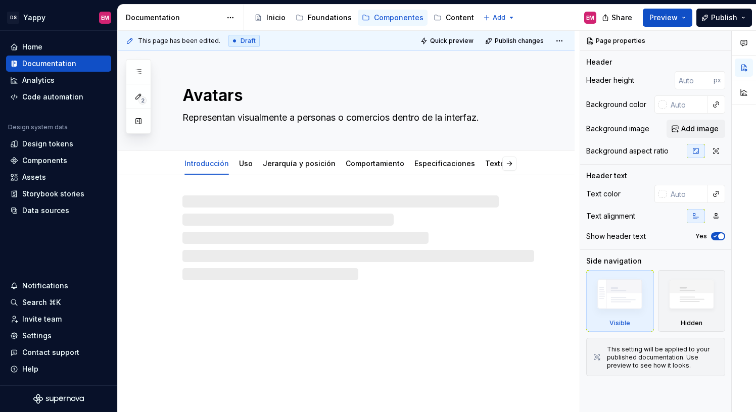
type textarea "*"
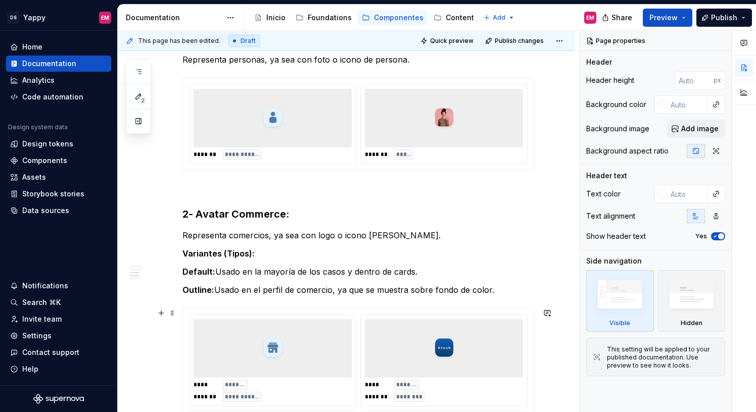
scroll to position [296, 0]
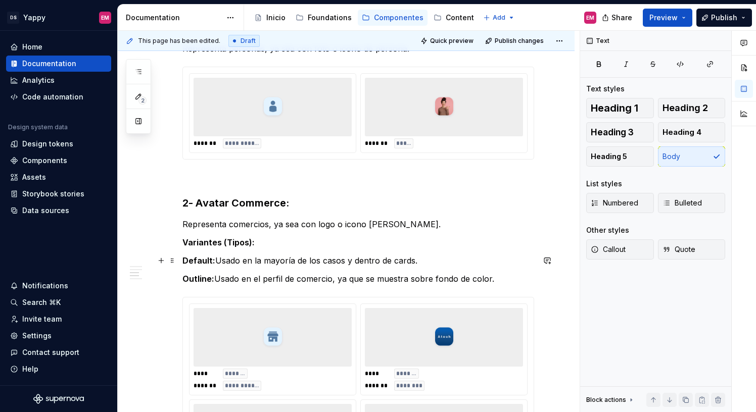
click at [217, 261] on p "Default: Usado en la mayoría de los casos y dentro de cards." at bounding box center [358, 261] width 352 height 12
click at [216, 279] on p "Outline: Usado en el perfil de comercio, ya que se muestra sobre fondo de color." at bounding box center [358, 279] width 352 height 12
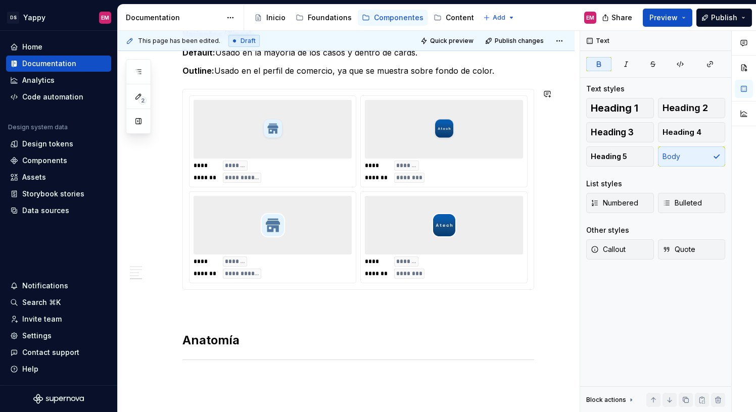
scroll to position [520, 0]
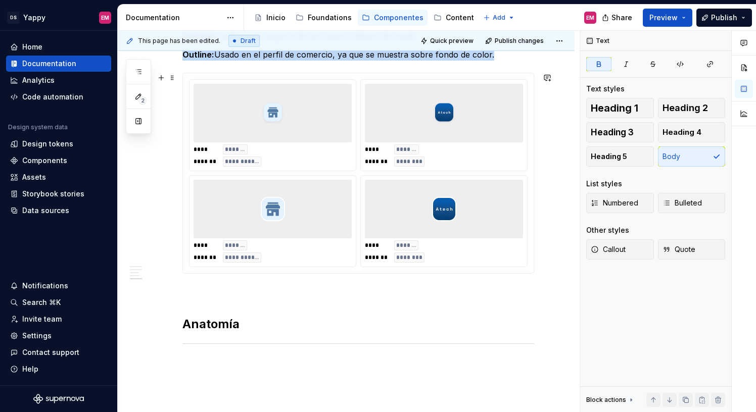
click at [367, 154] on div "**** ******* ******* ********" at bounding box center [444, 125] width 166 height 91
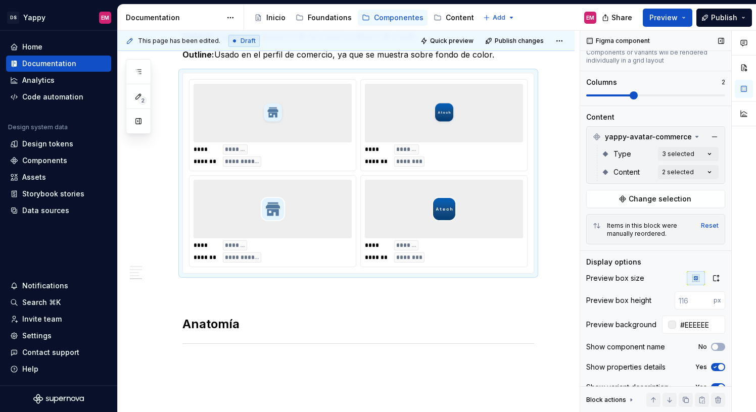
scroll to position [96, 0]
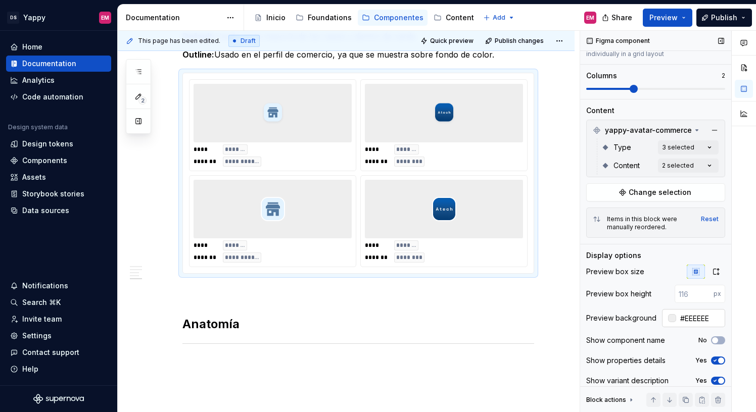
click at [670, 317] on div at bounding box center [672, 318] width 8 height 8
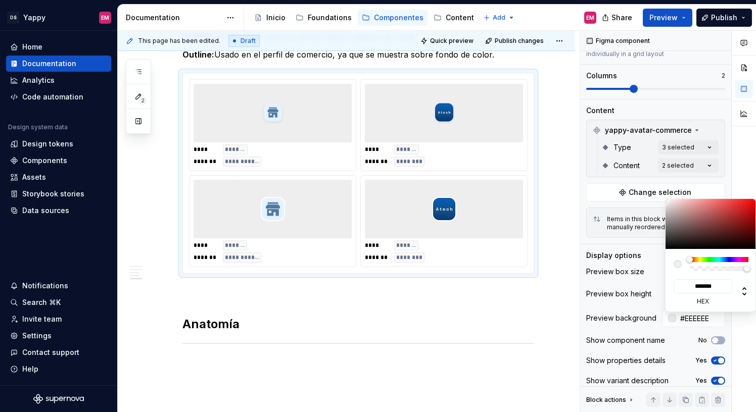
type input "#A08B8B"
type input "*******"
type input "#8B7979"
type input "*******"
type input "#897777"
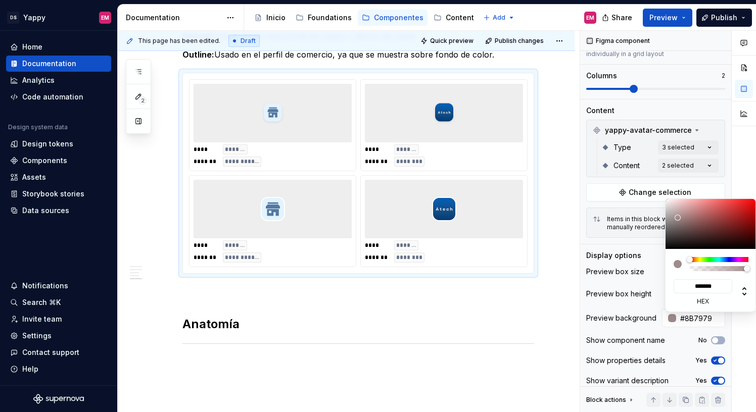
type input "*******"
type input "#867474"
type input "*******"
type input "#906767"
type input "*******"
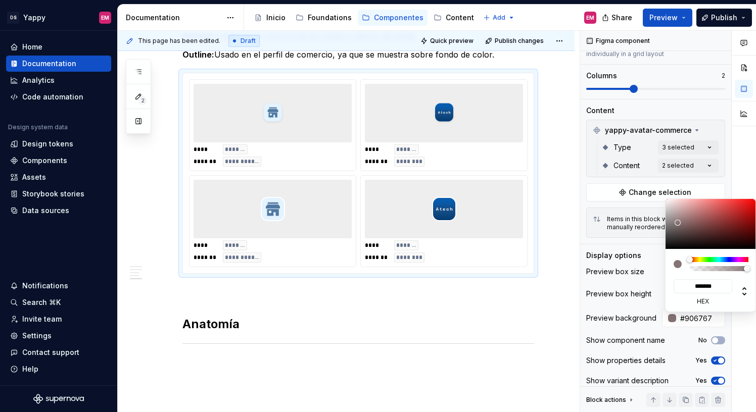
type input "#934444"
type input "*******"
type input "#934040"
type input "*******"
type input "#933F3F"
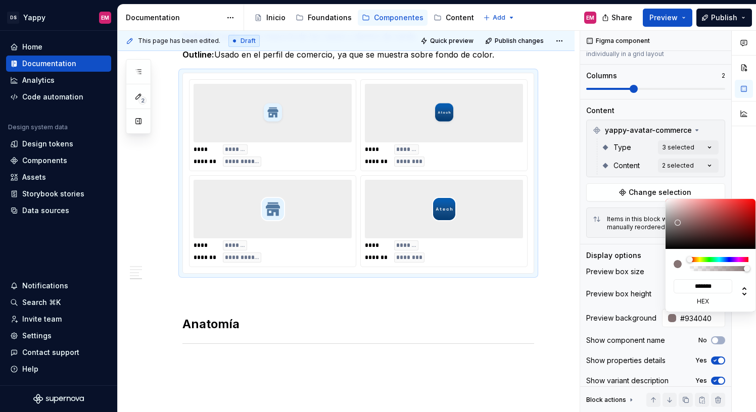
type input "*******"
drag, startPoint x: 677, startPoint y: 218, endPoint x: 717, endPoint y: 220, distance: 40.0
click at [718, 220] on div at bounding box center [711, 224] width 91 height 50
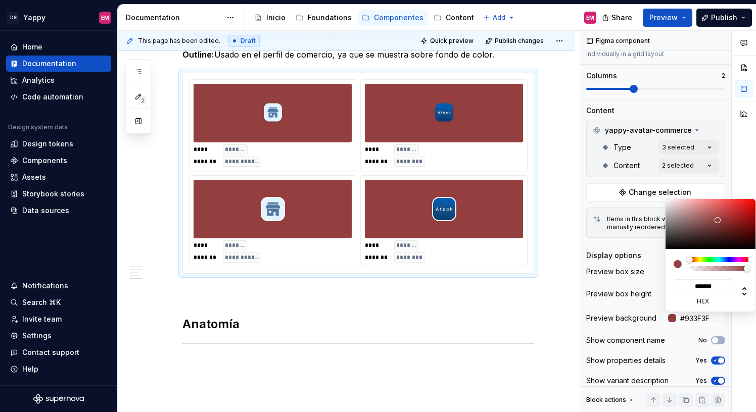
click at [463, 299] on html "DS Yappy EM Home Documentation Analytics Code automation Design system data Des…" at bounding box center [378, 206] width 756 height 412
click at [471, 253] on html "DS Yappy EM Home Documentation Analytics Code automation Design system data Des…" at bounding box center [378, 206] width 756 height 412
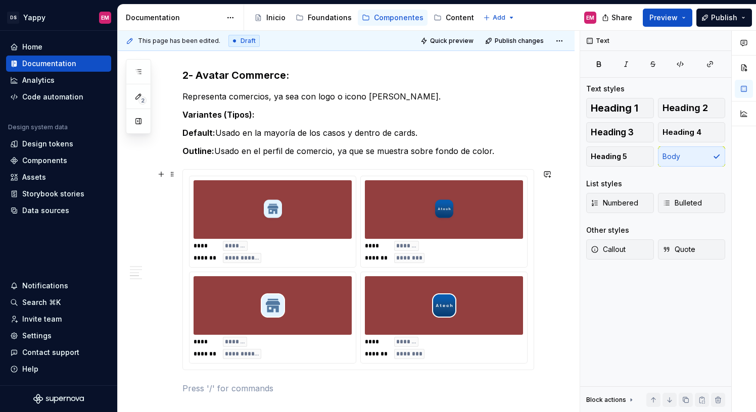
scroll to position [107, 0]
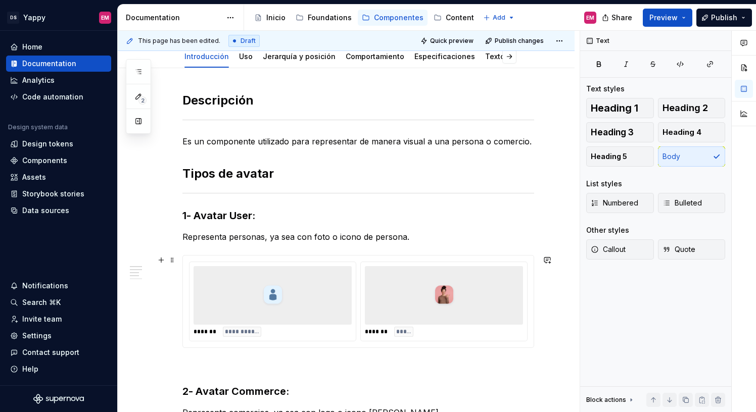
click at [447, 279] on img at bounding box center [444, 295] width 24 height 51
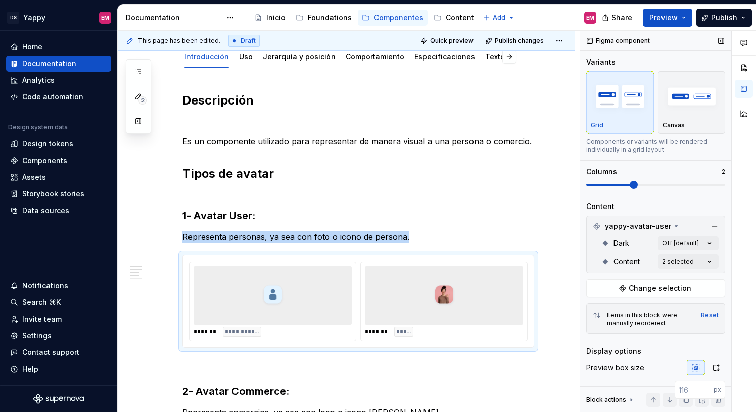
scroll to position [104, 0]
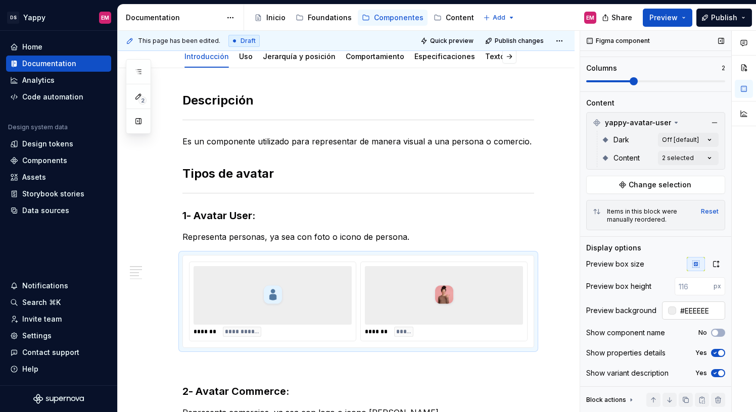
click at [702, 309] on input "#EEEEEE" at bounding box center [700, 311] width 49 height 18
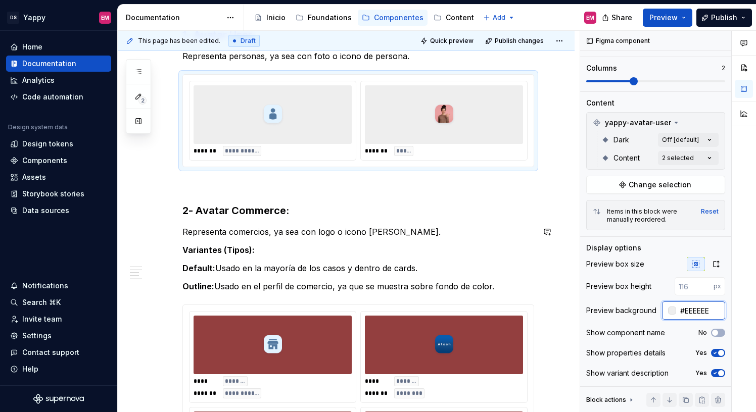
scroll to position [344, 0]
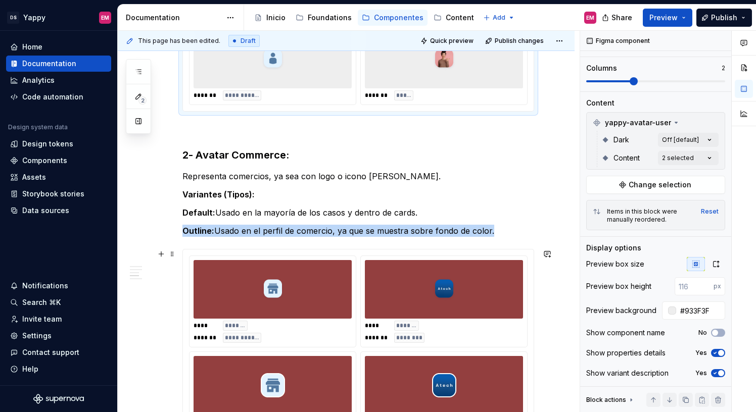
click at [429, 302] on div at bounding box center [444, 289] width 158 height 59
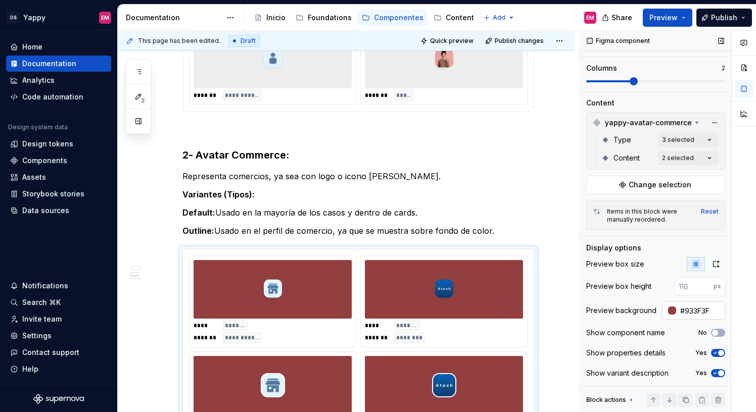
click at [706, 312] on input "#933F3F" at bounding box center [700, 311] width 49 height 18
paste input "EEEEEE"
type input "#EEEEEEF"
click at [496, 190] on p "Variantes (Tipos):" at bounding box center [358, 194] width 352 height 12
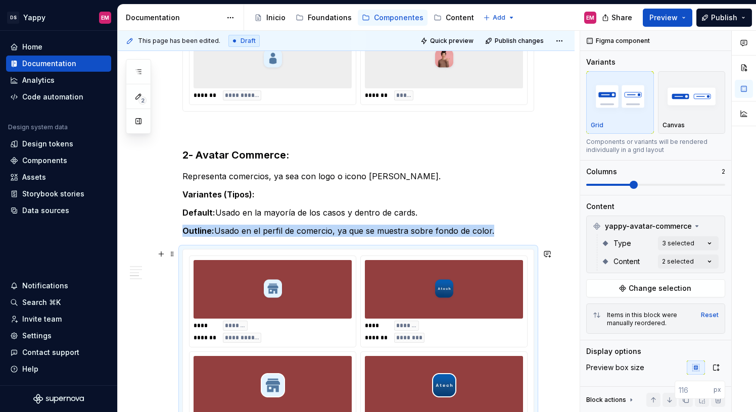
click at [513, 319] on div "**** ******* ******* ********" at bounding box center [444, 301] width 166 height 91
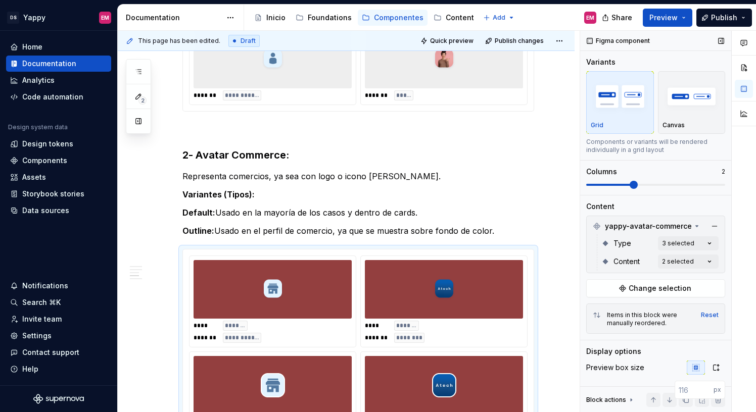
scroll to position [104, 0]
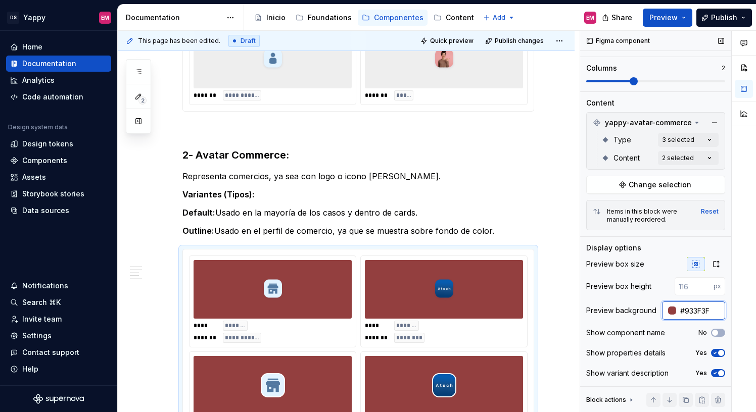
click at [718, 309] on input "#933F3F" at bounding box center [700, 311] width 49 height 18
paste input "EEEEEE"
type input "#EEEEEE"
click at [608, 305] on div "Preview background #EEEEEE" at bounding box center [655, 311] width 139 height 18
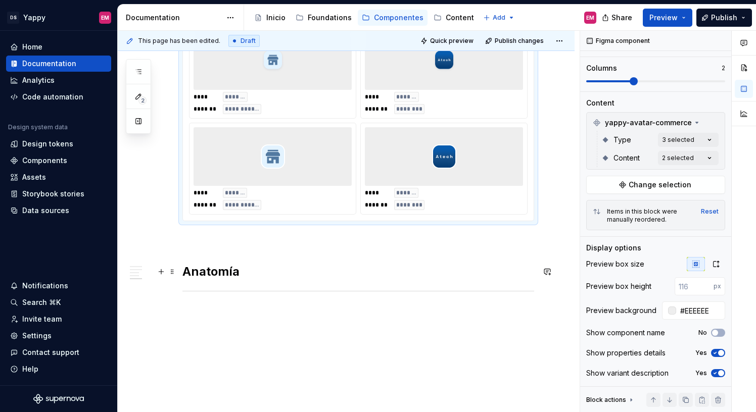
scroll to position [615, 0]
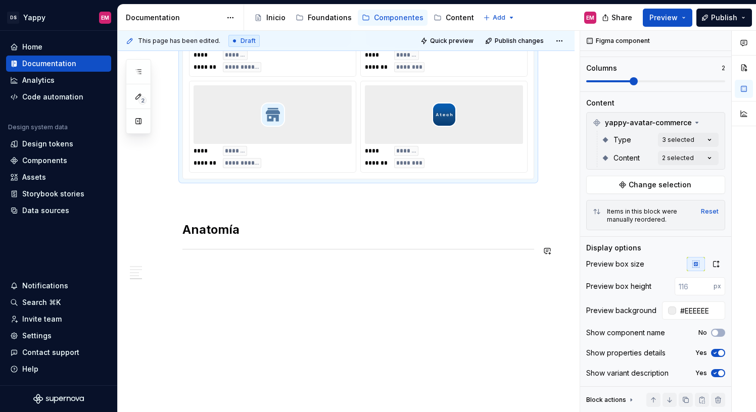
click at [239, 266] on p at bounding box center [358, 271] width 352 height 12
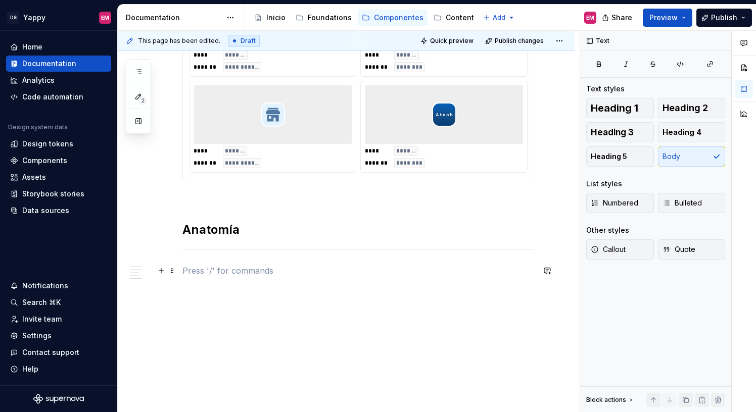
scroll to position [0, 0]
click at [165, 271] on button "button" at bounding box center [161, 271] width 14 height 14
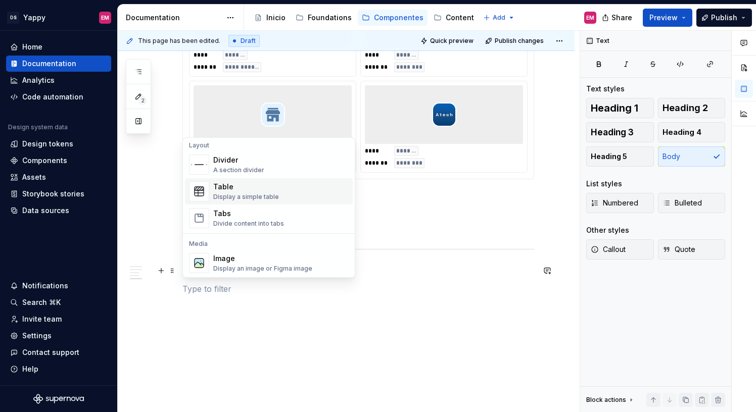
scroll to position [420, 0]
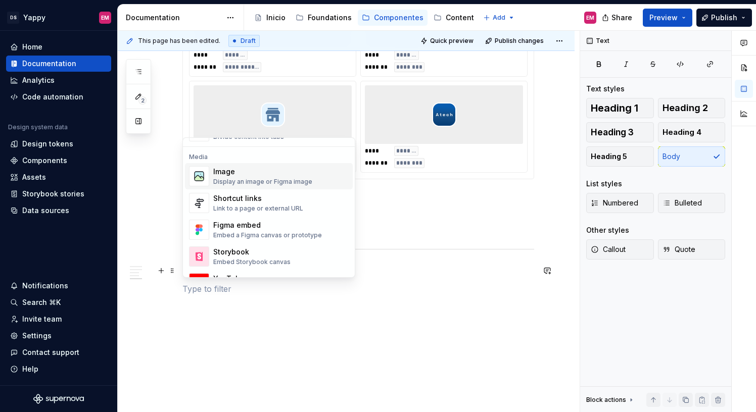
click at [257, 184] on div "Display an image or Figma image" at bounding box center [262, 182] width 99 height 8
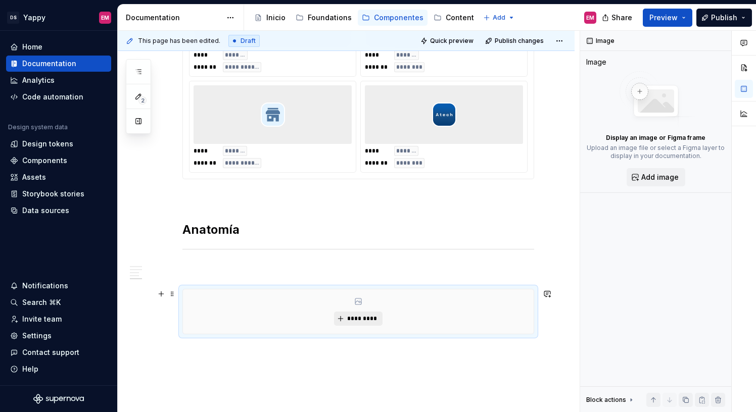
click at [354, 320] on span "*********" at bounding box center [362, 319] width 31 height 8
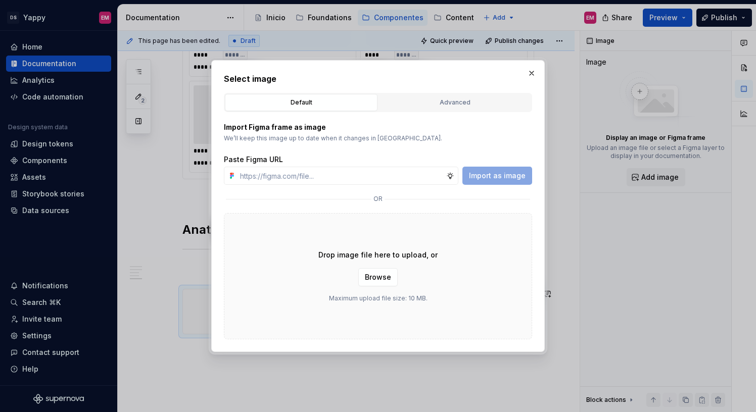
type textarea "*"
type input "https://www.figma.com/design/ZGz6tS2LEj0QftIQJpQ5hY/%E2%9C%8D%F0%9F%8F%BC-Yappy…"
click at [490, 178] on span "Import as image" at bounding box center [497, 176] width 57 height 10
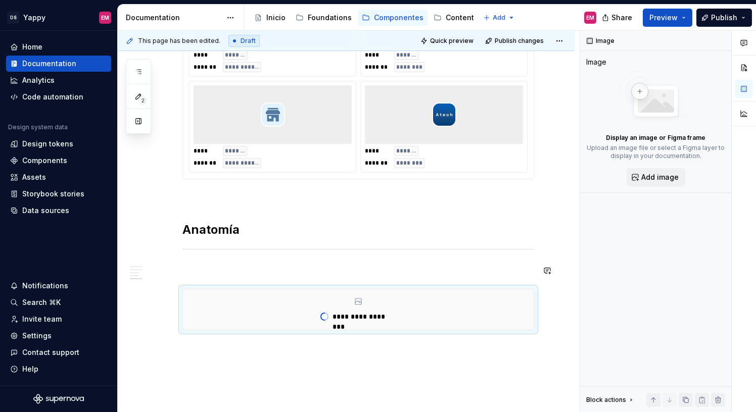
click at [229, 275] on p at bounding box center [358, 271] width 352 height 12
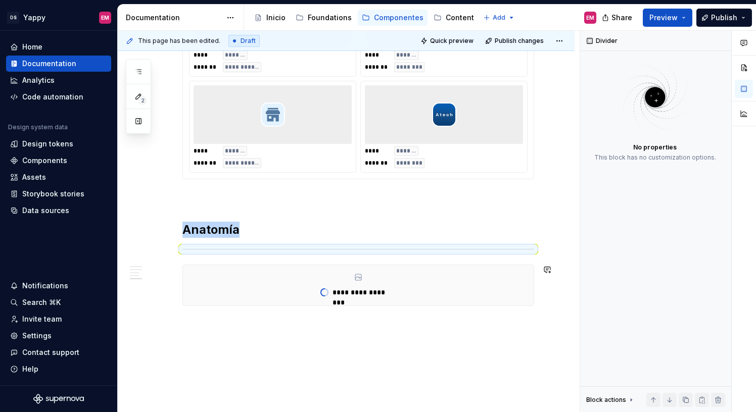
click at [306, 352] on div "**********" at bounding box center [346, 1] width 457 height 881
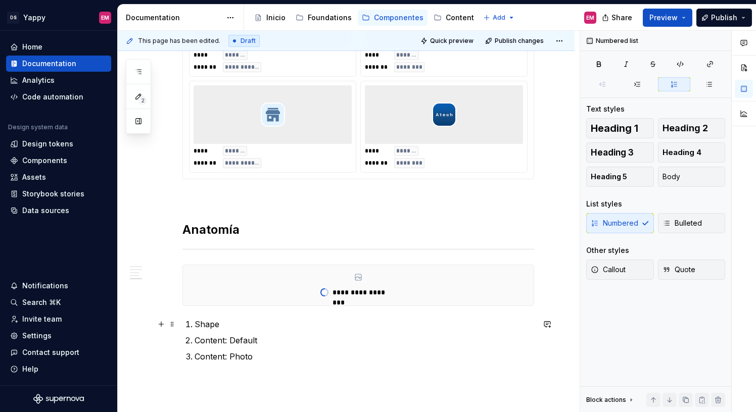
scroll to position [615, 0]
click at [711, 19] on button "Publish" at bounding box center [724, 18] width 56 height 18
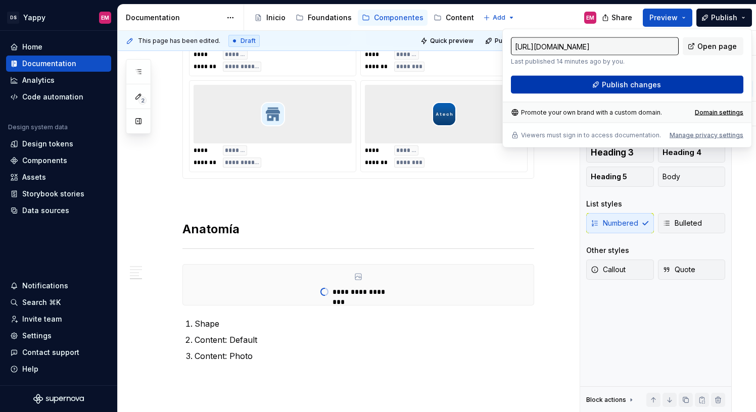
click at [608, 81] on span "Publish changes" at bounding box center [631, 85] width 59 height 10
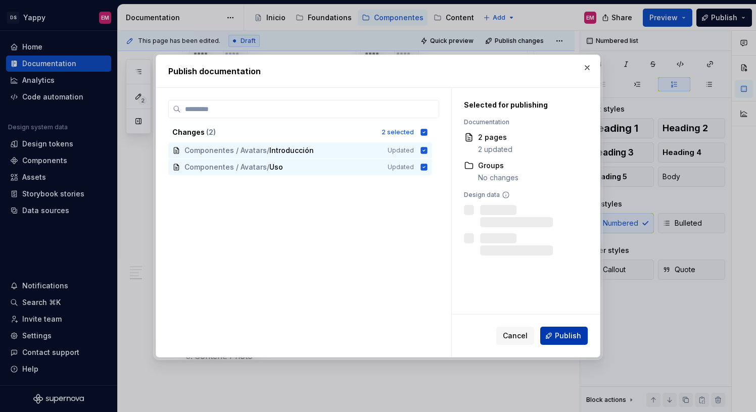
click at [578, 336] on span "Publish" at bounding box center [568, 336] width 26 height 10
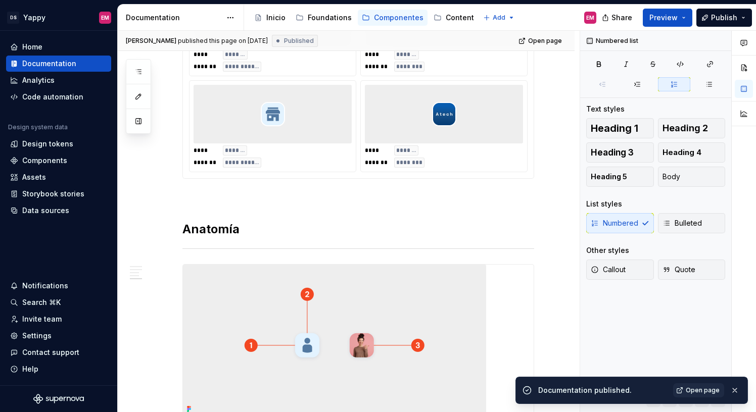
scroll to position [0, 0]
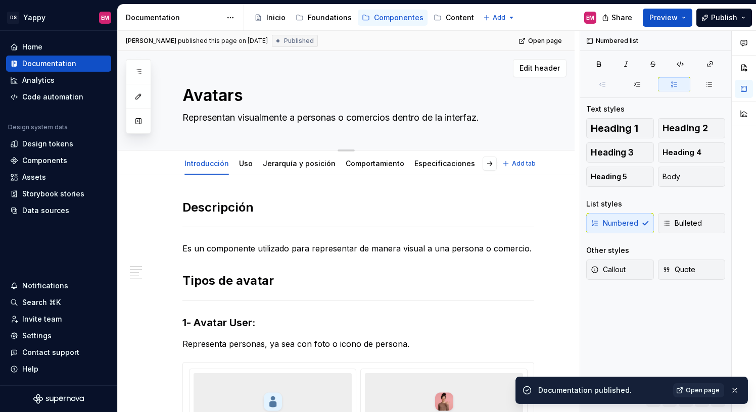
click at [262, 89] on textarea "Avatars" at bounding box center [356, 95] width 352 height 24
type textarea "*"
type textarea "Avatar"
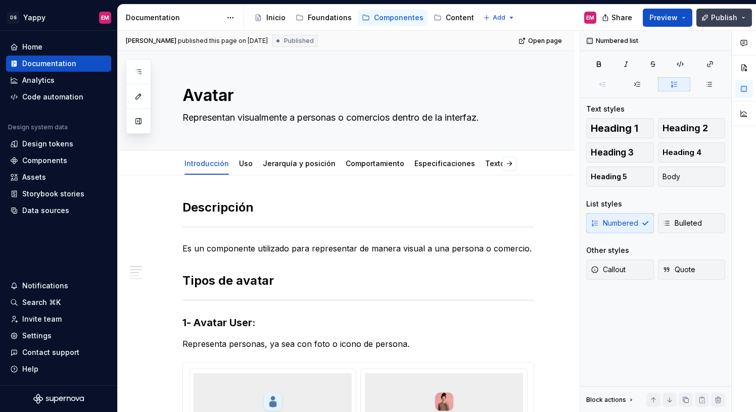
type textarea "*"
type textarea "Avatar"
click at [719, 13] on span "Publish" at bounding box center [724, 18] width 26 height 10
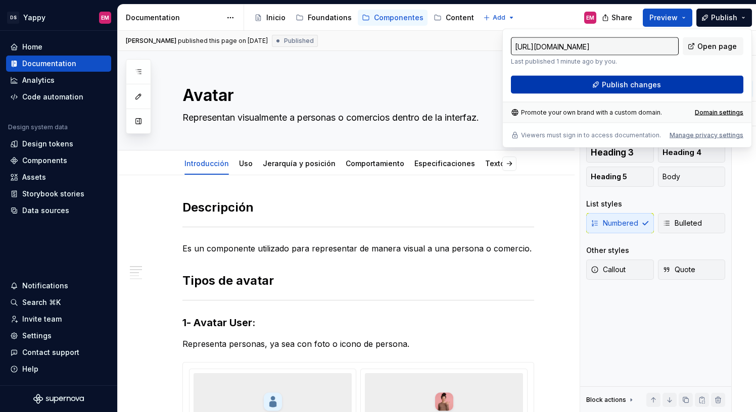
click at [593, 79] on button "Publish changes" at bounding box center [627, 85] width 232 height 18
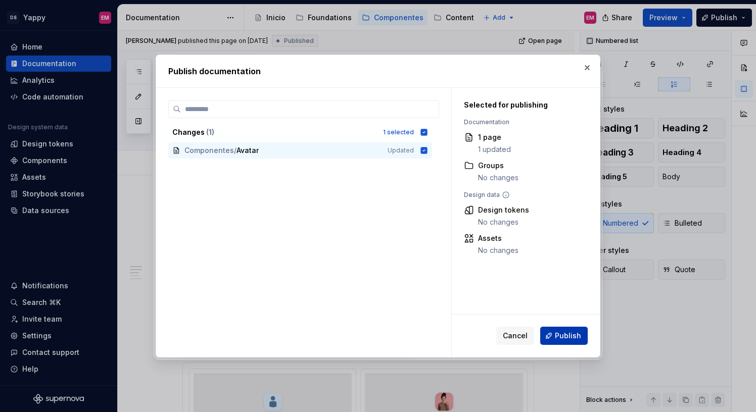
click at [562, 340] on span "Publish" at bounding box center [568, 336] width 26 height 10
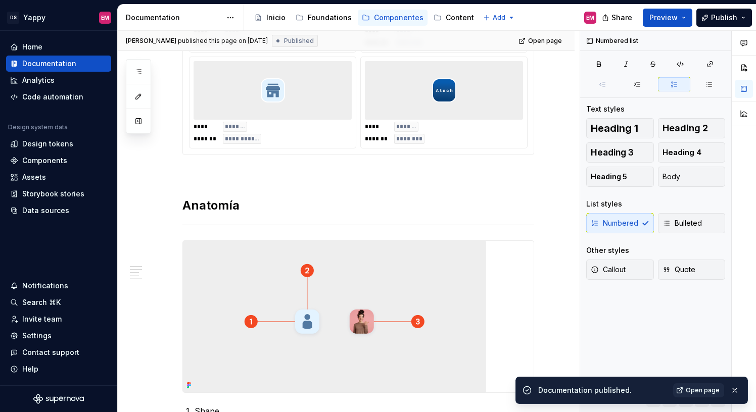
scroll to position [812, 0]
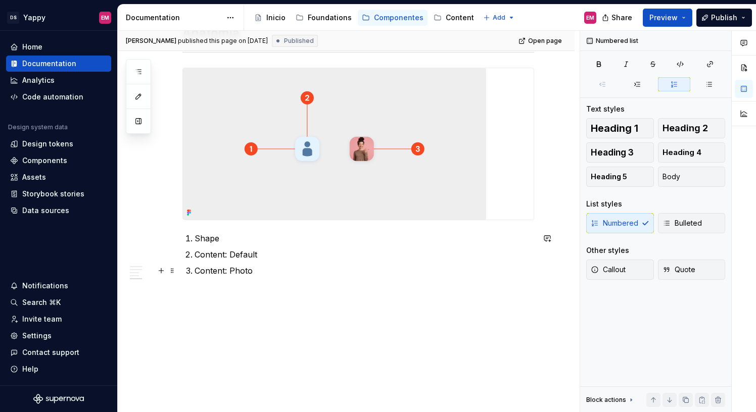
click at [230, 274] on p "Content: Photo" at bounding box center [365, 271] width 340 height 12
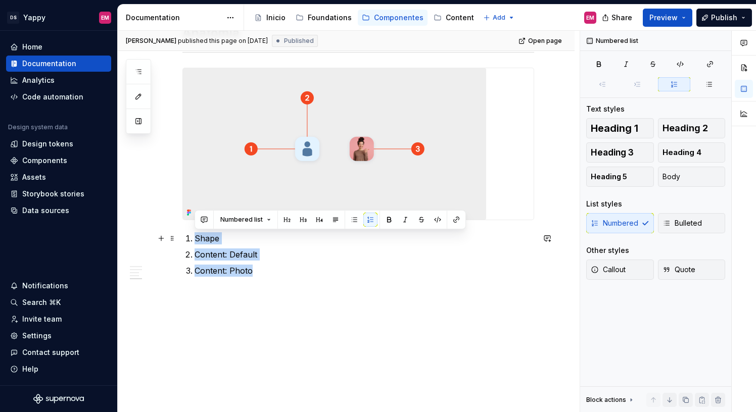
drag, startPoint x: 255, startPoint y: 271, endPoint x: 193, endPoint y: 238, distance: 70.1
click at [195, 238] on ol "Shape Content: Default Content: Photo" at bounding box center [365, 254] width 340 height 44
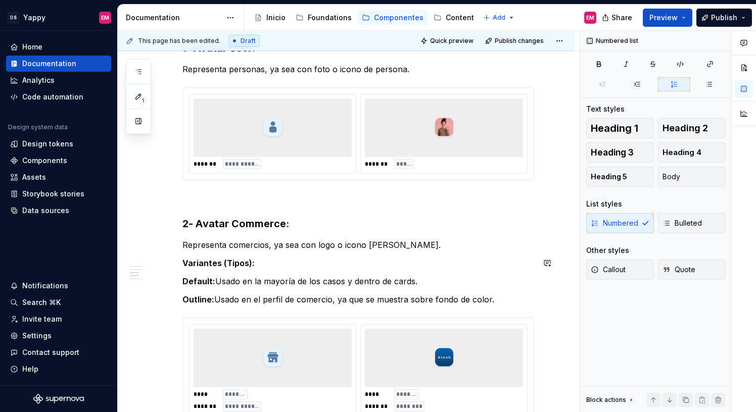
scroll to position [279, 0]
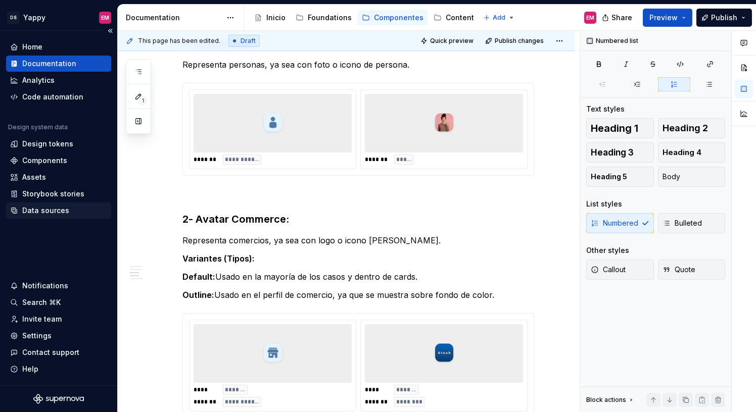
click at [46, 212] on div "Data sources" at bounding box center [45, 211] width 47 height 10
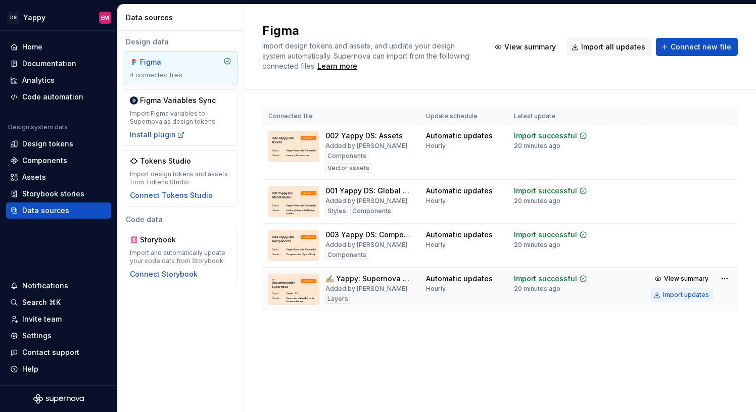
click at [667, 297] on div "Import updates" at bounding box center [686, 295] width 46 height 8
click at [37, 60] on div "Documentation" at bounding box center [49, 64] width 54 height 10
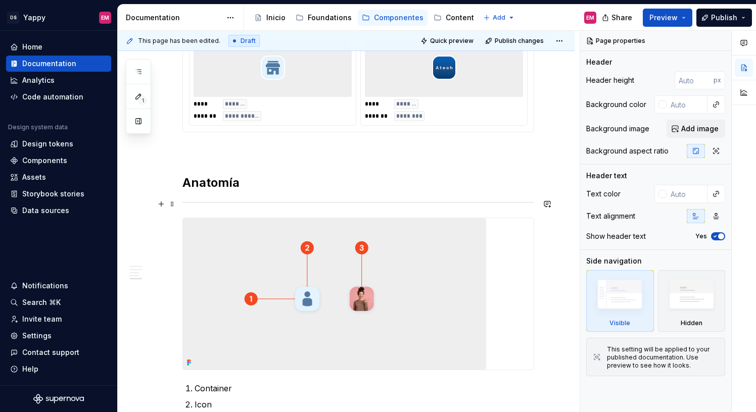
scroll to position [812, 0]
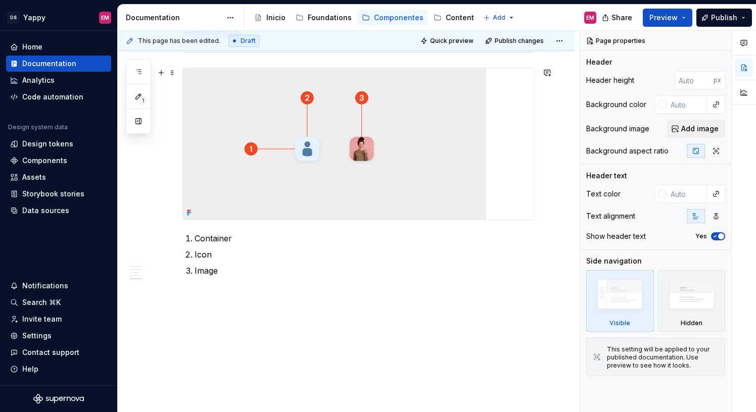
click at [266, 170] on img at bounding box center [334, 144] width 303 height 152
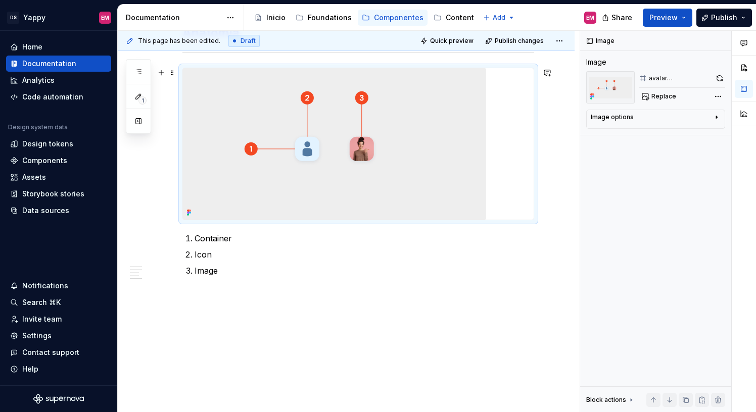
scroll to position [773, 0]
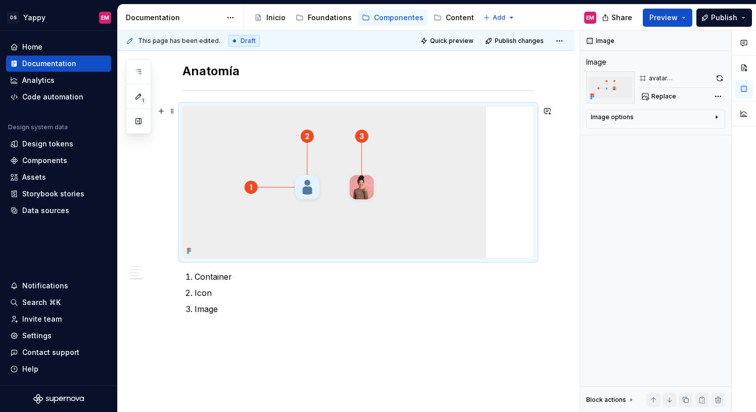
click at [308, 231] on img at bounding box center [334, 183] width 303 height 152
click at [221, 154] on img at bounding box center [334, 183] width 303 height 152
click at [172, 109] on span at bounding box center [172, 111] width 8 height 14
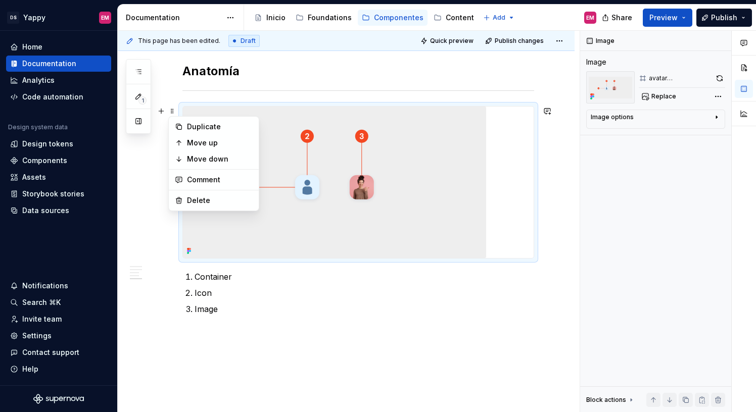
click at [201, 133] on div "Duplicate" at bounding box center [214, 127] width 86 height 16
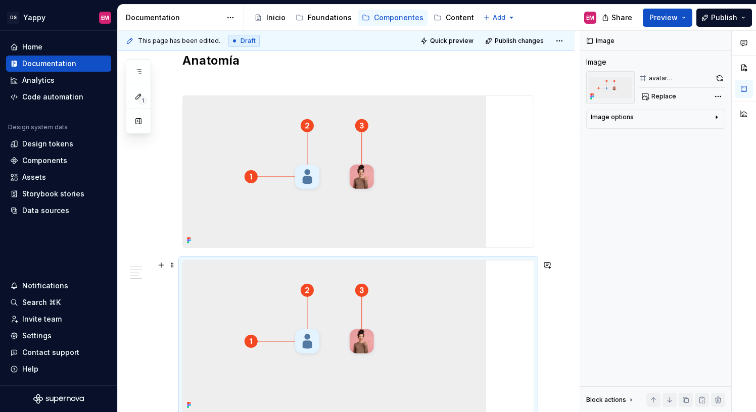
scroll to position [914, 0]
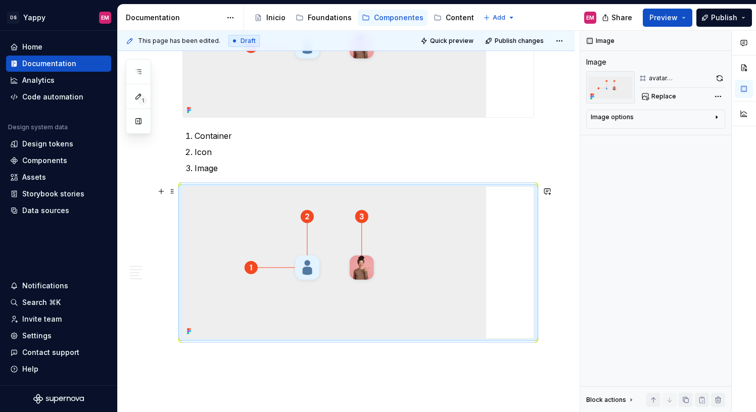
click at [260, 228] on img at bounding box center [334, 263] width 303 height 152
click at [665, 98] on span "Replace" at bounding box center [663, 96] width 25 height 8
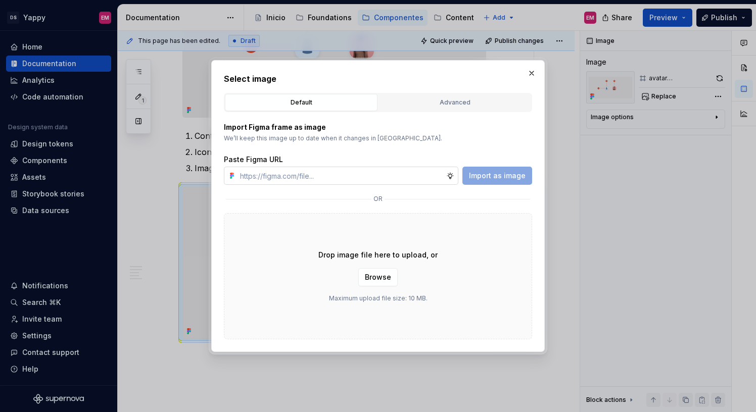
click at [420, 169] on input "text" at bounding box center [341, 176] width 210 height 18
type textarea "*"
type input "https://www.figma.com/design/ZGz6tS2LEj0QftIQJpQ5hY/%E2%9C%8D%F0%9F%8F%BC-Yappy…"
click at [495, 169] on button "Import as image" at bounding box center [497, 176] width 70 height 18
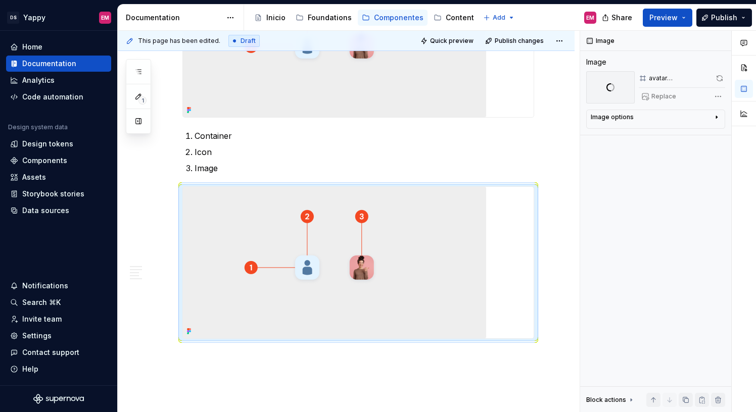
click at [488, 99] on div at bounding box center [358, 42] width 351 height 152
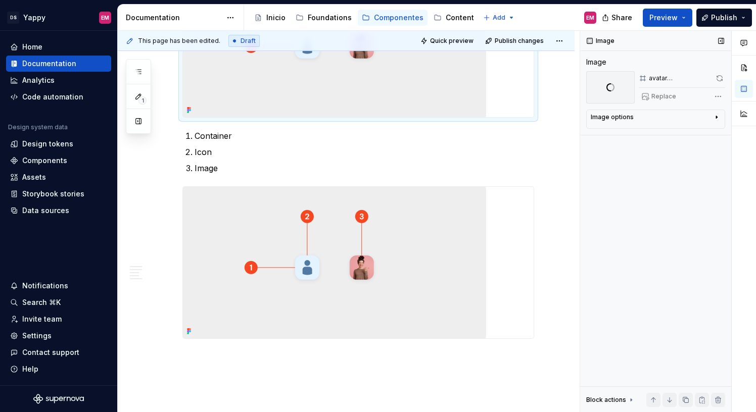
click at [721, 78] on span at bounding box center [719, 78] width 11 height 14
click at [309, 228] on img at bounding box center [334, 263] width 303 height 152
click at [366, 97] on img at bounding box center [334, 42] width 303 height 152
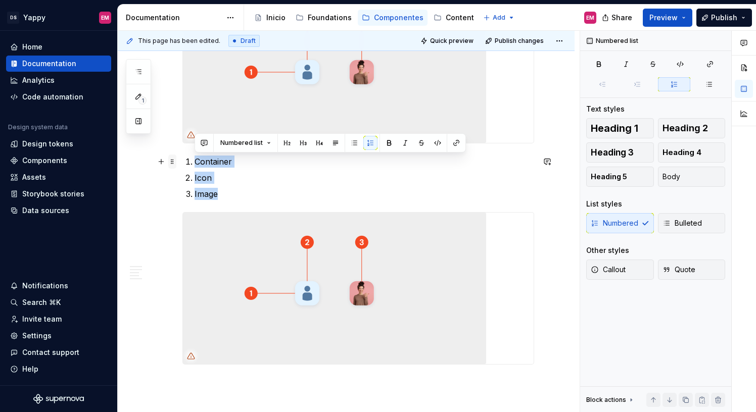
drag, startPoint x: 223, startPoint y: 196, endPoint x: 176, endPoint y: 165, distance: 56.6
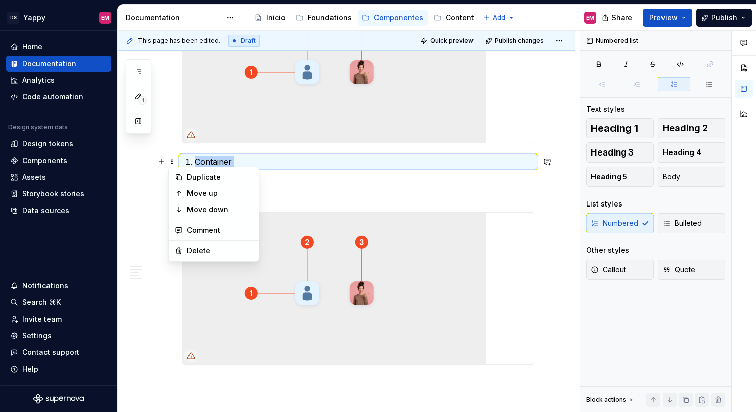
copy ol "Container Icon Image"
click at [250, 113] on img at bounding box center [334, 67] width 303 height 152
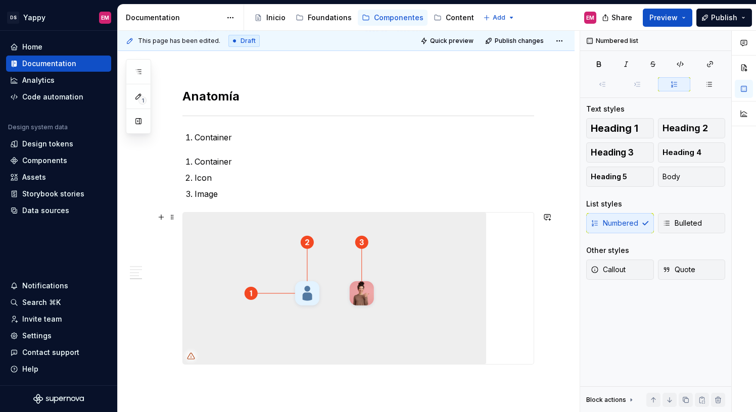
click at [243, 362] on img at bounding box center [334, 289] width 303 height 152
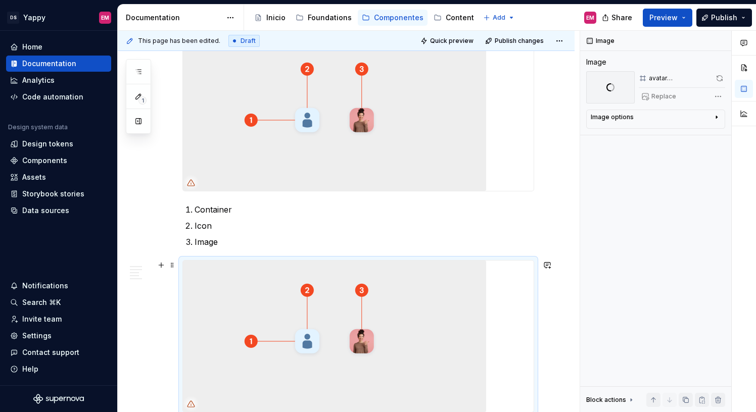
scroll to position [932, 0]
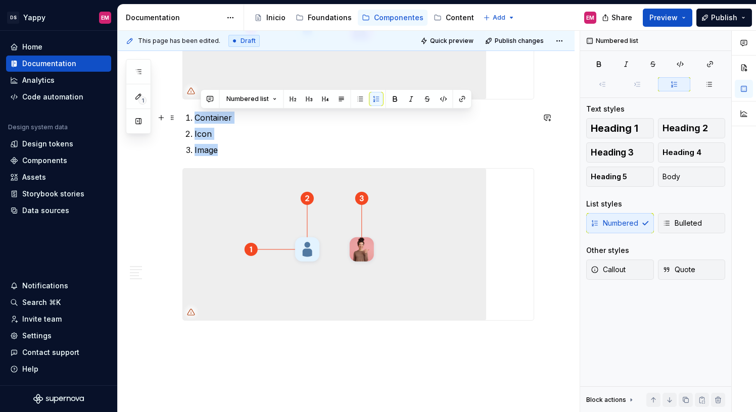
drag, startPoint x: 226, startPoint y: 154, endPoint x: 197, endPoint y: 121, distance: 44.0
click at [197, 121] on ol "Container Icon Image" at bounding box center [365, 134] width 340 height 44
copy ol "Container Icon Image"
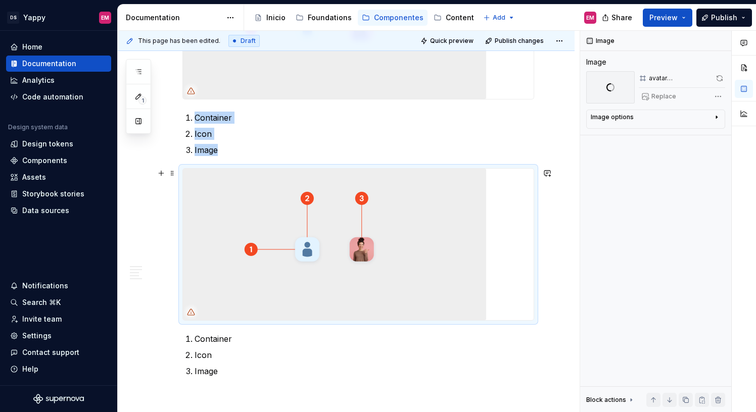
click at [261, 287] on img at bounding box center [334, 245] width 303 height 152
click at [722, 79] on span at bounding box center [719, 78] width 11 height 14
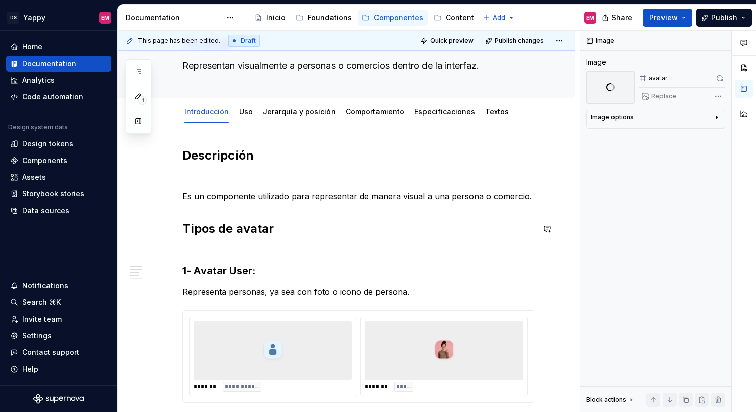
scroll to position [124, 0]
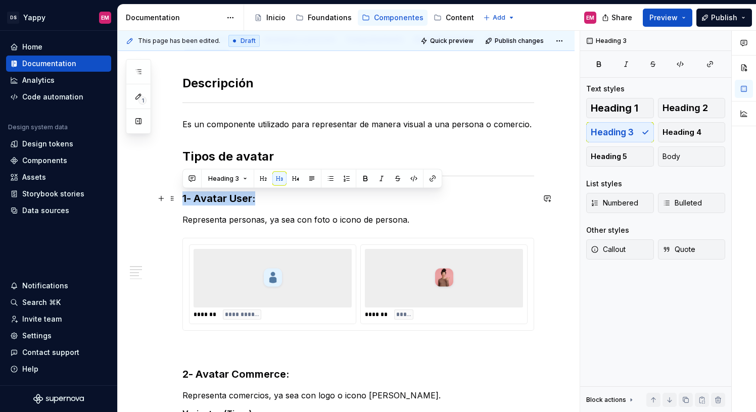
drag, startPoint x: 264, startPoint y: 199, endPoint x: 181, endPoint y: 199, distance: 83.4
copy h3 "1- Avatar User:"
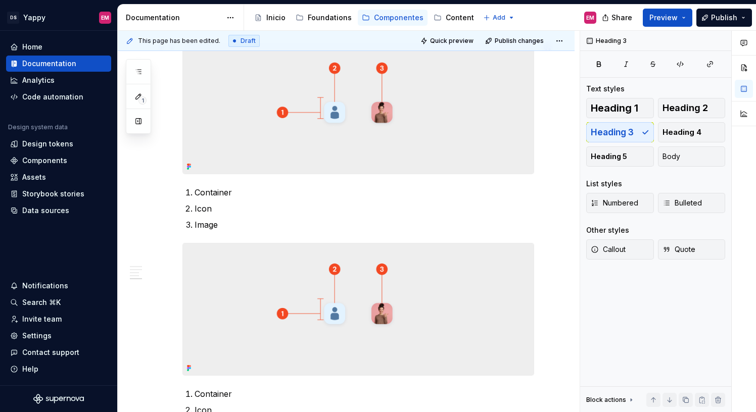
scroll to position [746, 0]
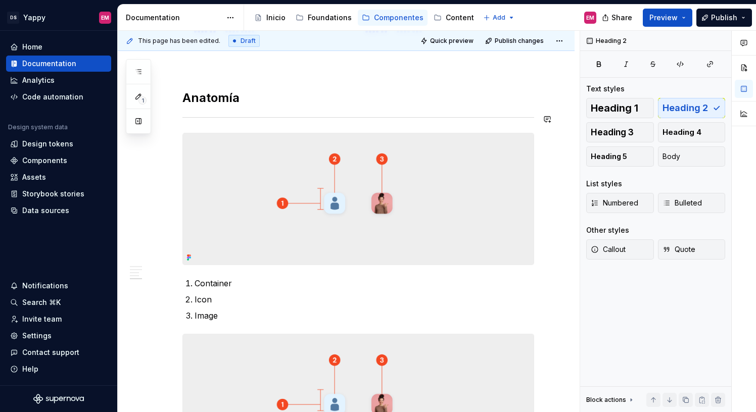
click at [182, 133] on div at bounding box center [358, 199] width 352 height 132
type textarea "*"
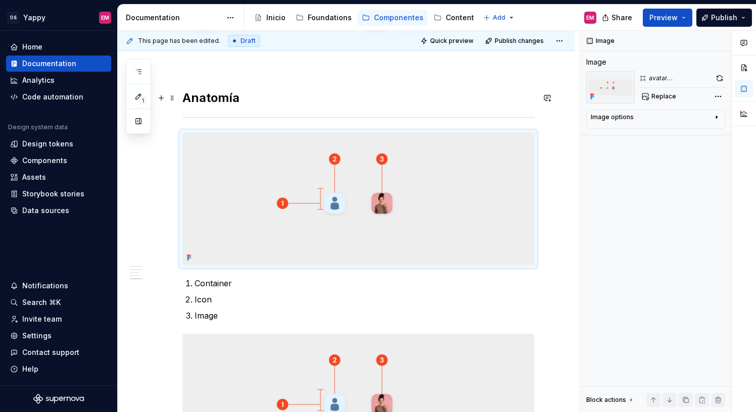
click at [228, 96] on h2 "Anatomía" at bounding box center [358, 98] width 352 height 16
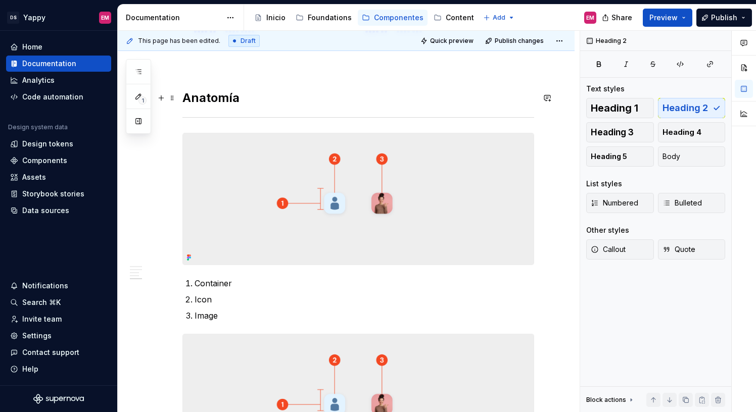
click at [251, 98] on h2 "Anatomía" at bounding box center [358, 98] width 352 height 16
click at [164, 136] on button "button" at bounding box center [161, 138] width 14 height 14
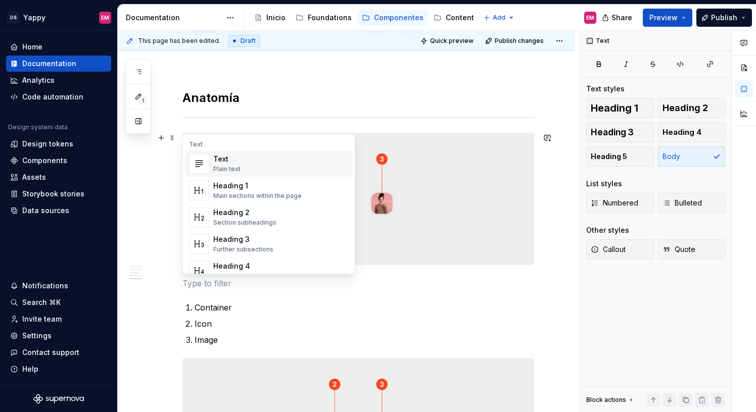
click at [215, 168] on div "Plain text" at bounding box center [226, 169] width 27 height 8
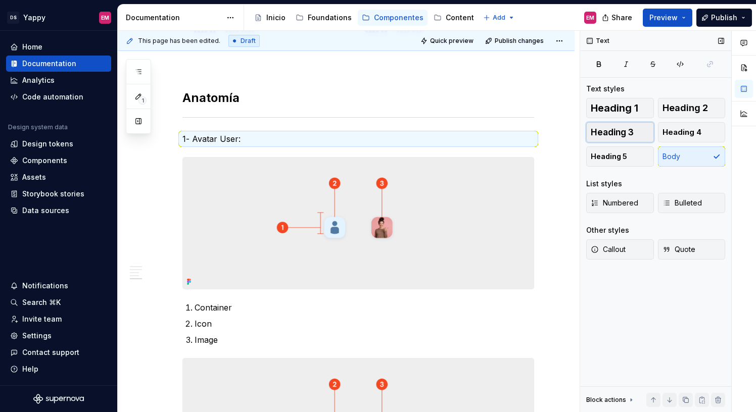
click at [615, 135] on span "Heading 3" at bounding box center [612, 132] width 43 height 10
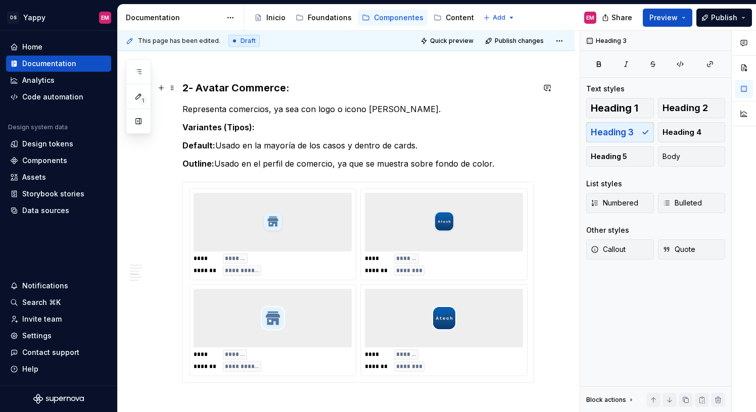
click at [251, 89] on h3 "2- Avatar Commerce:" at bounding box center [358, 88] width 352 height 14
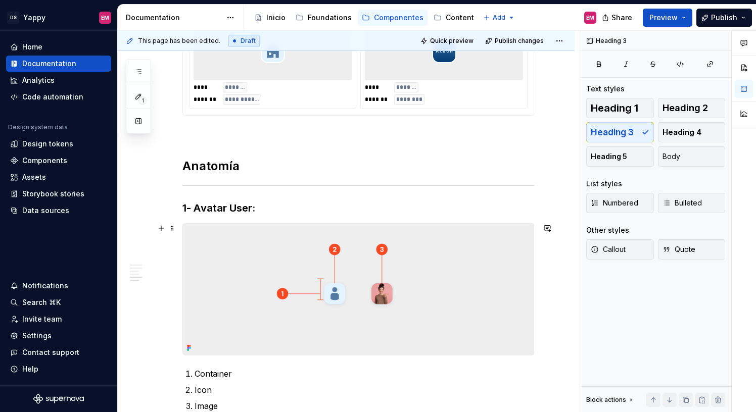
scroll to position [820, 0]
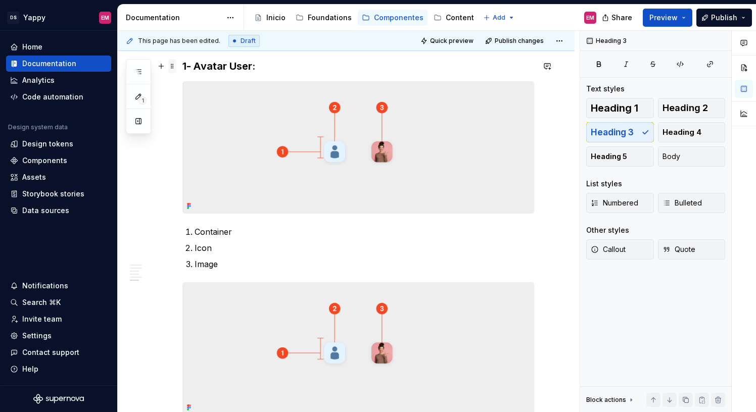
click at [174, 71] on span at bounding box center [172, 66] width 8 height 14
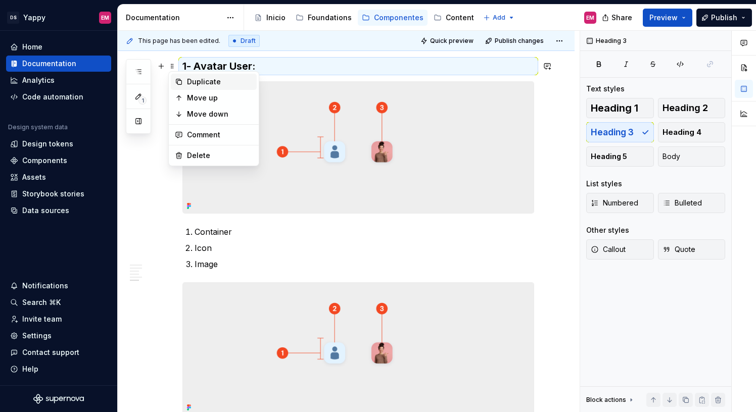
click at [203, 85] on div "Duplicate" at bounding box center [220, 82] width 66 height 10
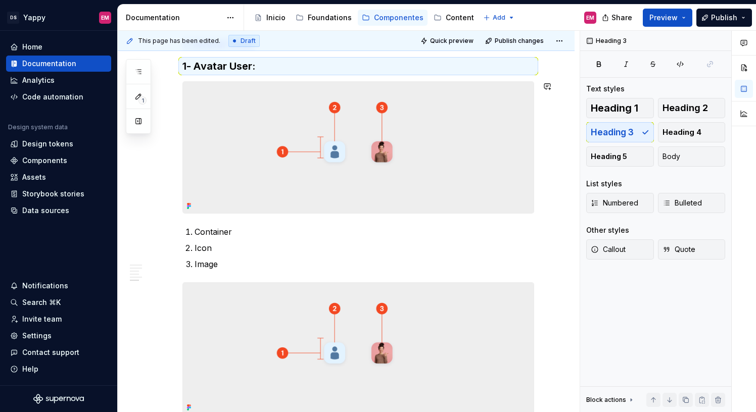
scroll to position [793, 0]
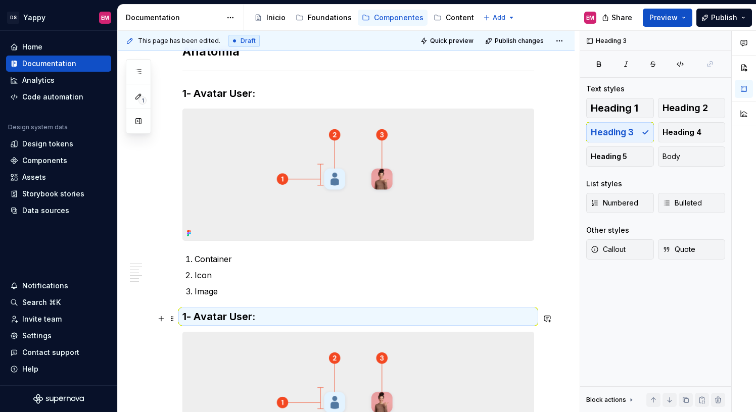
click at [194, 318] on h3 "1- Avatar User:" at bounding box center [358, 317] width 352 height 14
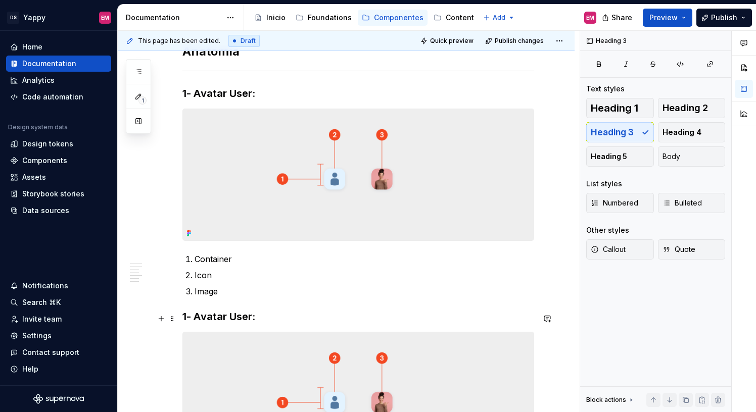
click at [187, 318] on h3 "1- Avatar User:" at bounding box center [358, 317] width 352 height 14
click at [251, 320] on h3 "2- Avatar User:" at bounding box center [358, 317] width 352 height 14
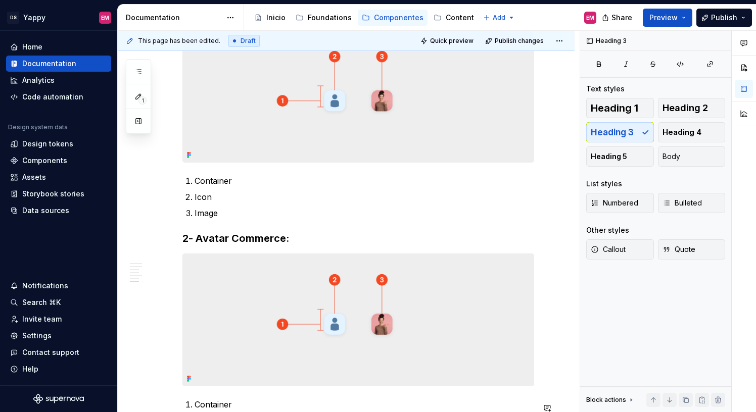
scroll to position [1000, 0]
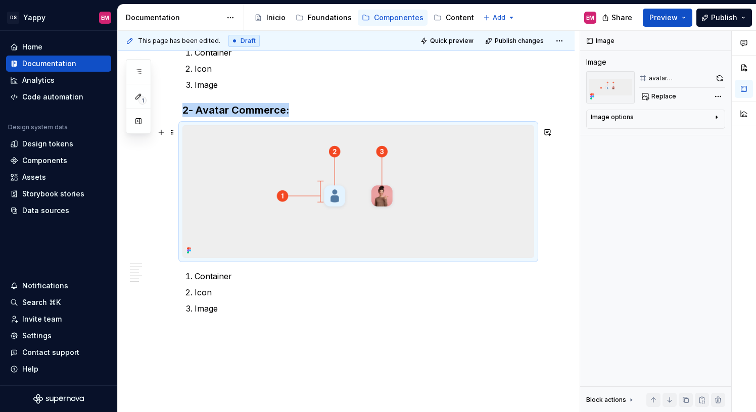
click at [330, 225] on img at bounding box center [358, 191] width 351 height 131
click at [666, 100] on span "Replace" at bounding box center [663, 96] width 25 height 8
type textarea "*"
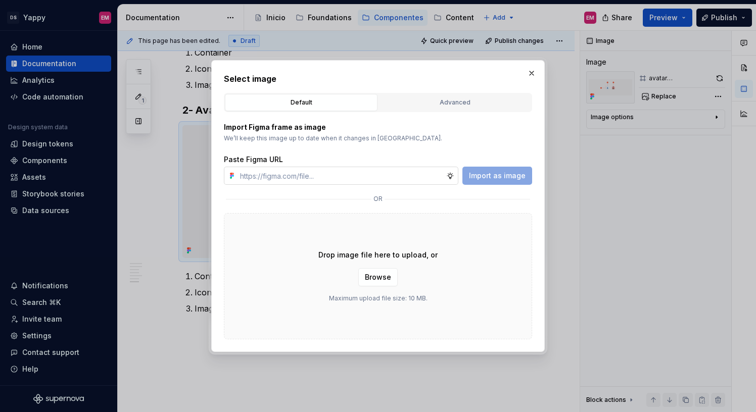
click at [369, 167] on input "text" at bounding box center [341, 176] width 210 height 18
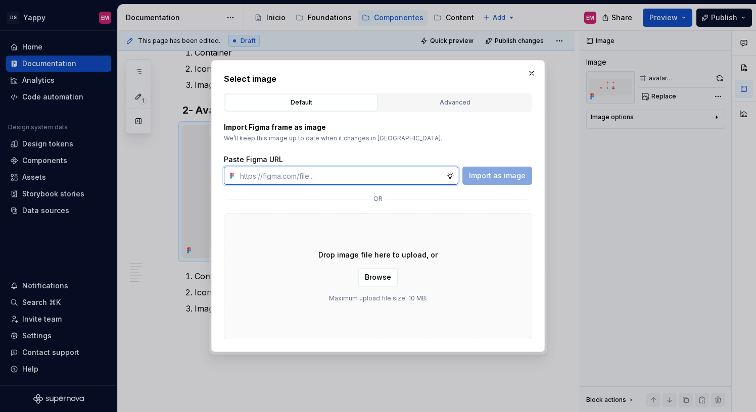
paste input "https://www.figma.com/design/ZGz6tS2LEj0QftIQJpQ5hY/%E2%9C%8D%F0%9F%8F%BC-Yappy…"
type input "https://www.figma.com/design/ZGz6tS2LEj0QftIQJpQ5hY/%E2%9C%8D%F0%9F%8F%BC-Yappy…"
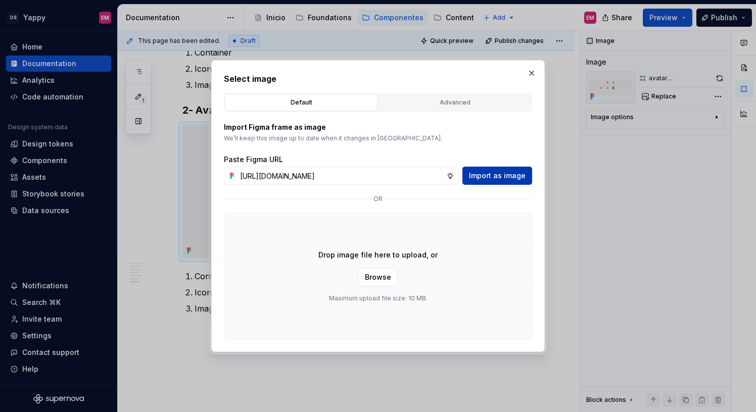
click at [479, 169] on button "Import as image" at bounding box center [497, 176] width 70 height 18
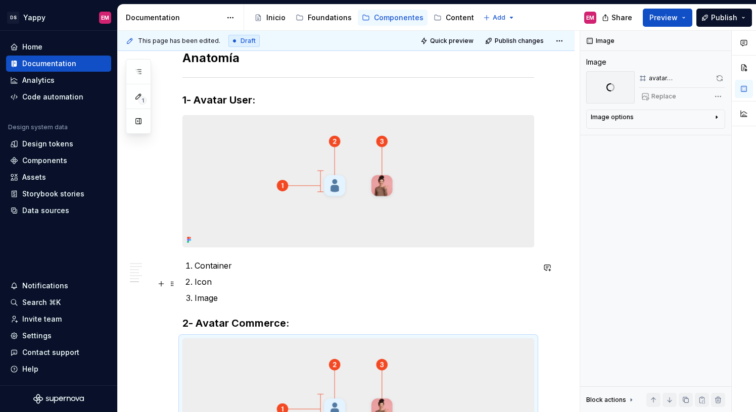
scroll to position [774, 0]
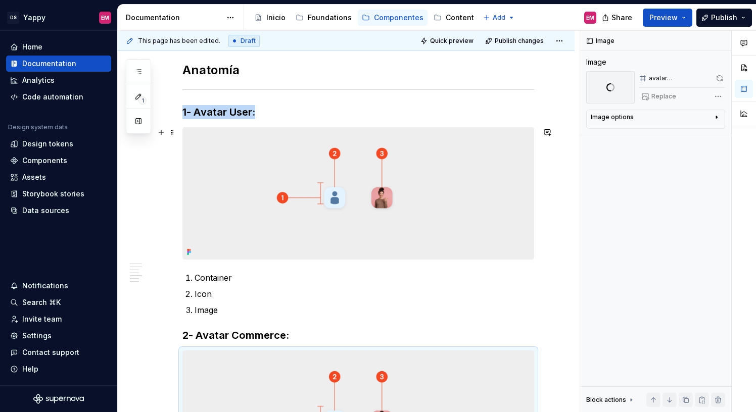
click at [298, 179] on img at bounding box center [358, 193] width 351 height 131
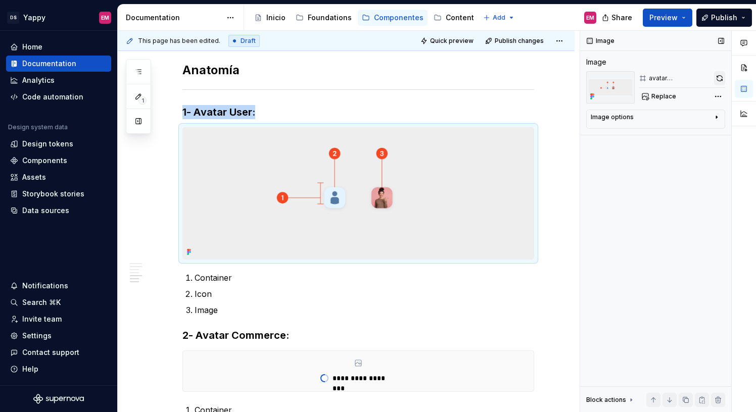
click at [717, 76] on button "button" at bounding box center [719, 78] width 11 height 14
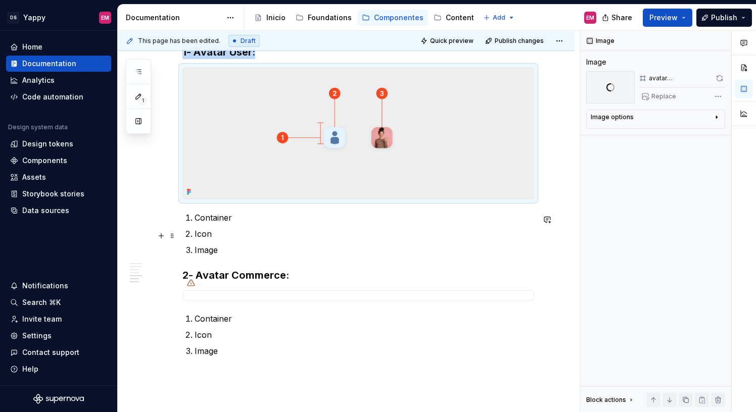
scroll to position [781, 0]
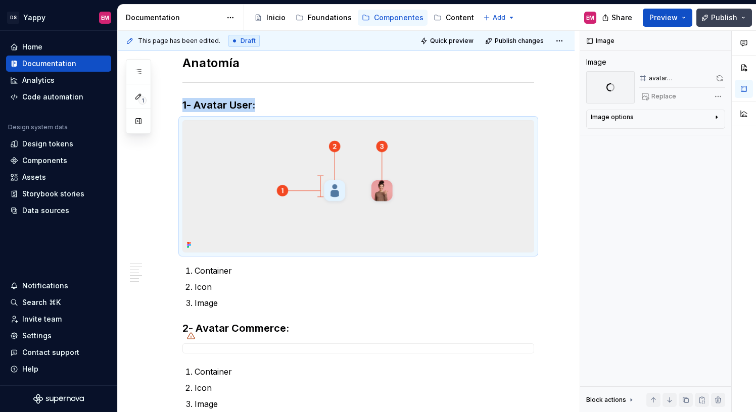
click at [712, 18] on button "Publish" at bounding box center [724, 18] width 56 height 18
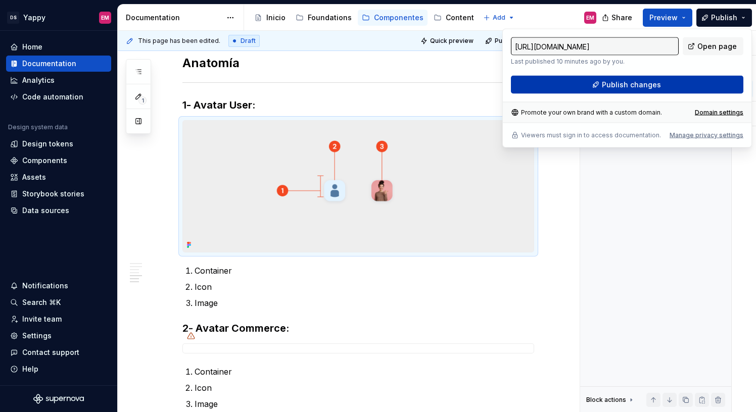
click at [606, 87] on span "Publish changes" at bounding box center [631, 85] width 59 height 10
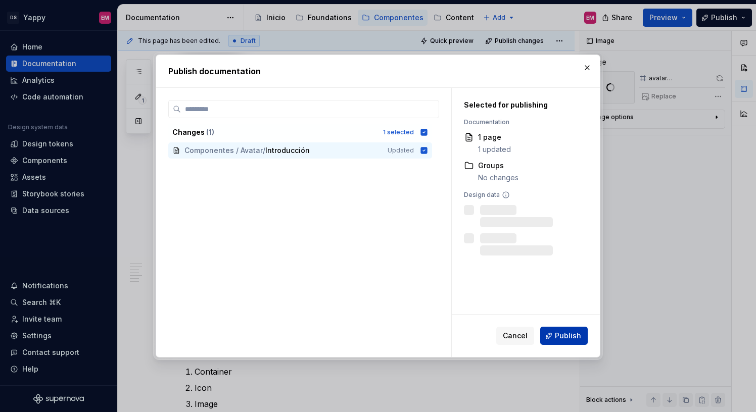
click at [563, 328] on button "Publish" at bounding box center [564, 336] width 48 height 18
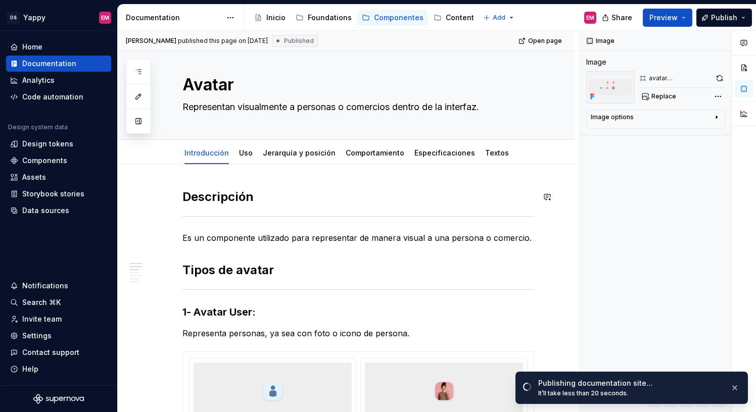
scroll to position [0, 0]
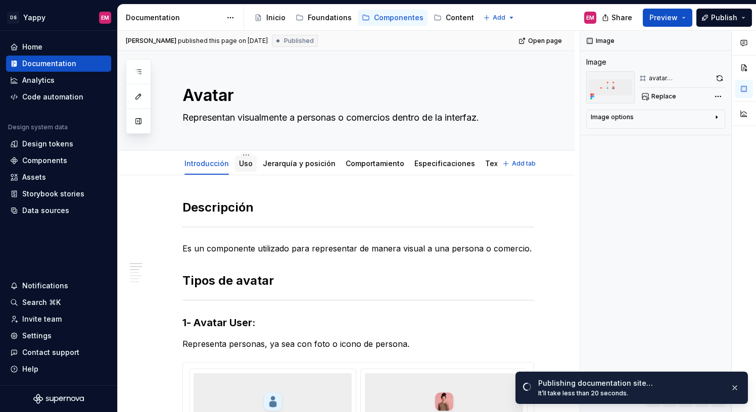
click at [244, 165] on link "Uso" at bounding box center [246, 163] width 14 height 9
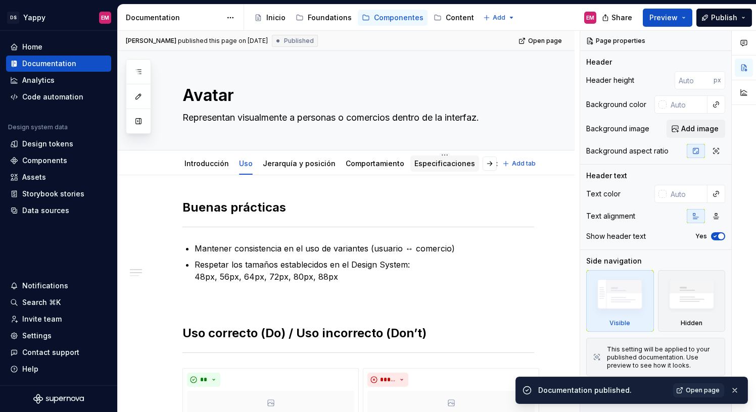
click at [443, 162] on link "Especificaciones" at bounding box center [444, 163] width 61 height 9
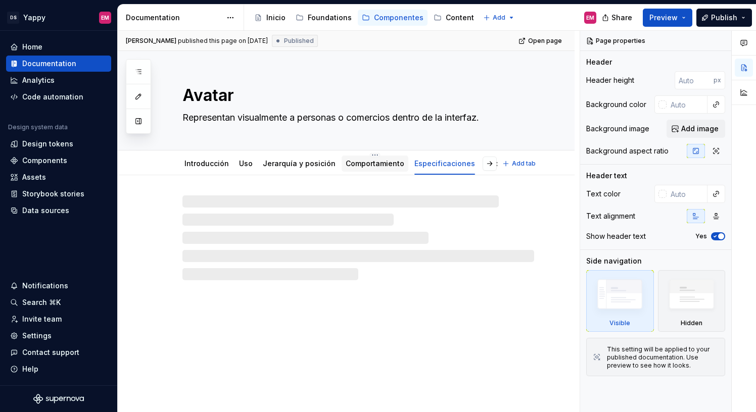
click at [372, 164] on link "Comportamiento" at bounding box center [375, 163] width 59 height 9
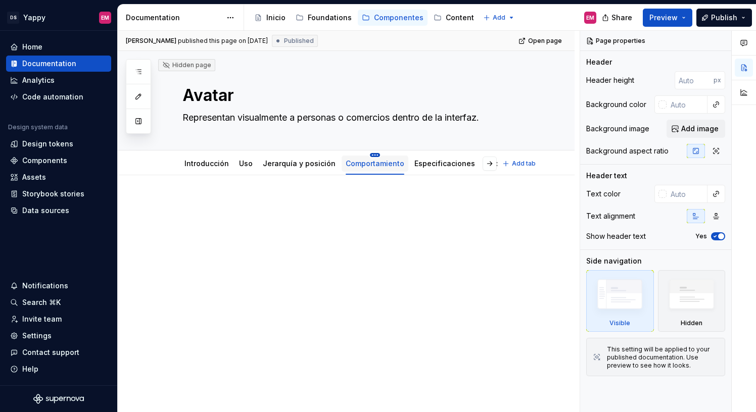
click at [367, 155] on html "DS Yappy EM Home Documentation Analytics Code automation Design system data Des…" at bounding box center [378, 206] width 756 height 412
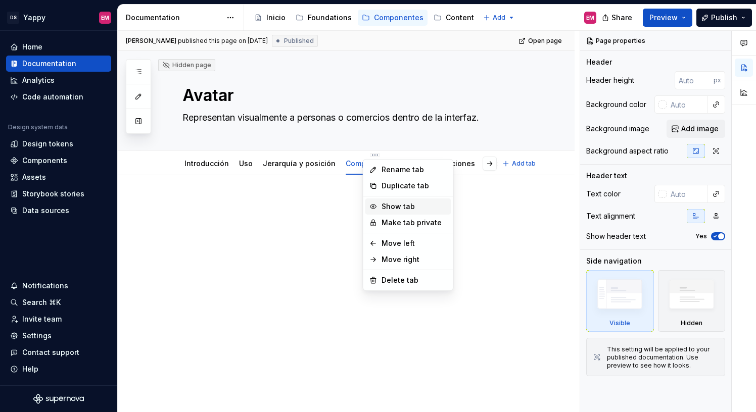
click at [386, 209] on div "Show tab" at bounding box center [415, 207] width 66 height 10
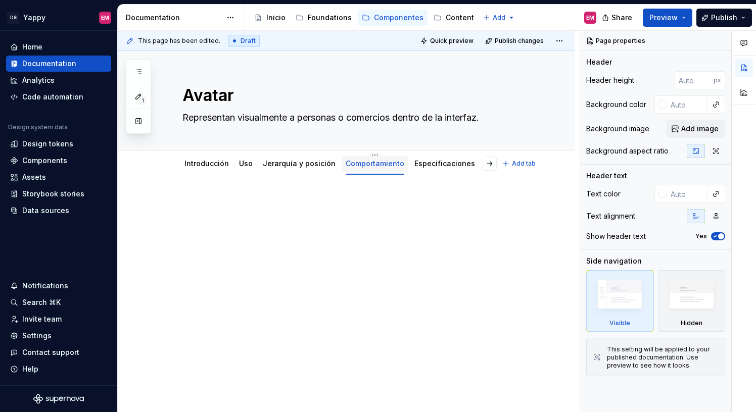
click at [372, 157] on div "Comportamiento" at bounding box center [375, 164] width 67 height 16
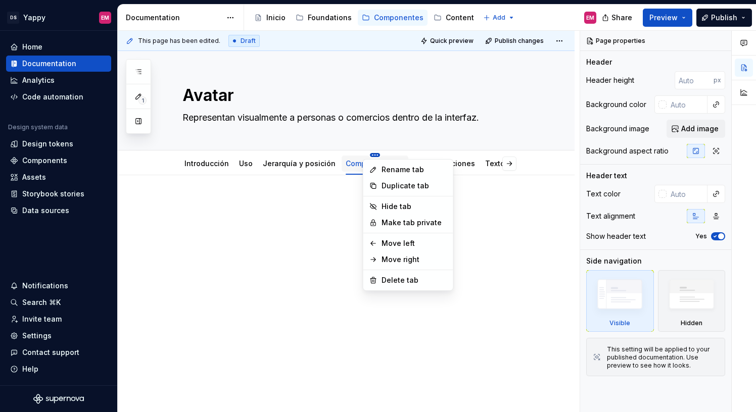
click at [367, 154] on html "DS Yappy EM Home Documentation Analytics Code automation Design system data Des…" at bounding box center [378, 206] width 756 height 412
click at [335, 207] on html "DS Yappy EM Home Documentation Analytics Code automation Design system data Des…" at bounding box center [378, 206] width 756 height 412
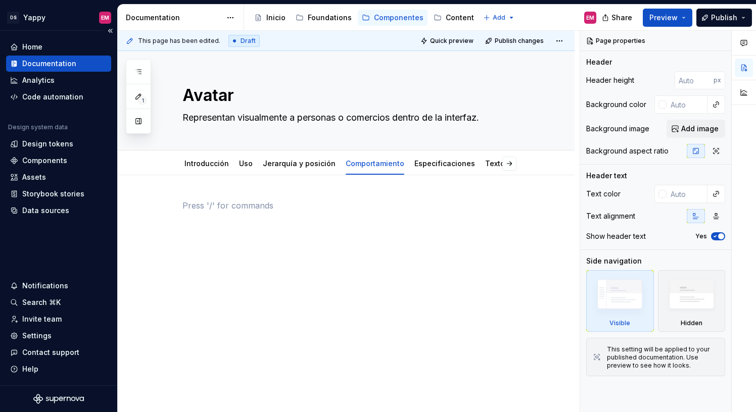
click at [63, 63] on div "Documentation" at bounding box center [49, 64] width 54 height 10
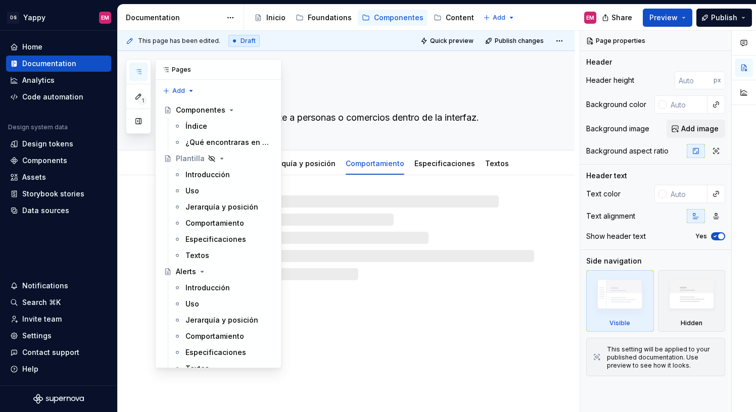
click at [140, 76] on button "button" at bounding box center [138, 72] width 18 height 18
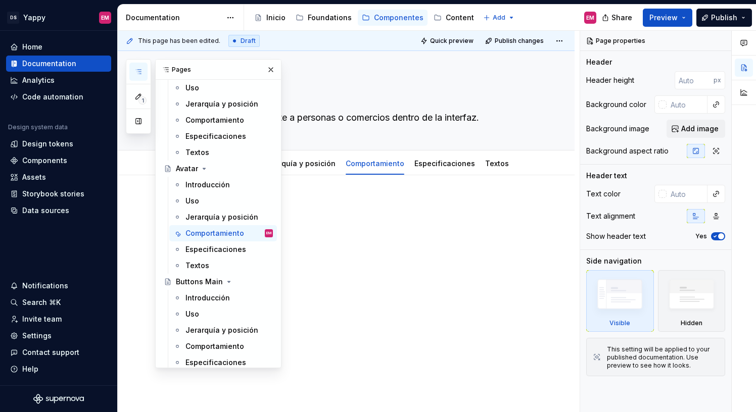
scroll to position [168, 0]
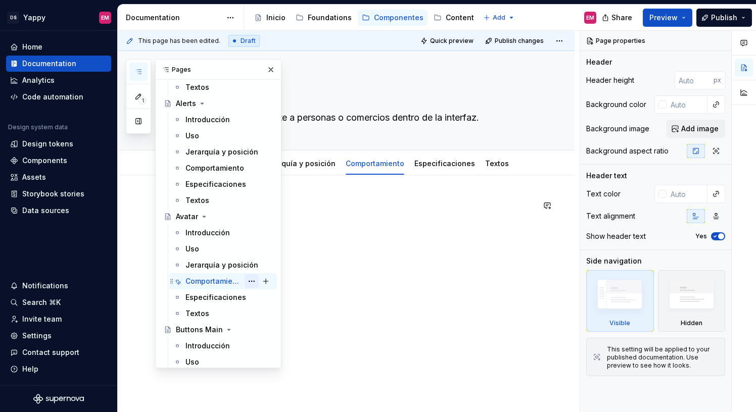
click at [251, 283] on button "Page tree" at bounding box center [252, 281] width 14 height 14
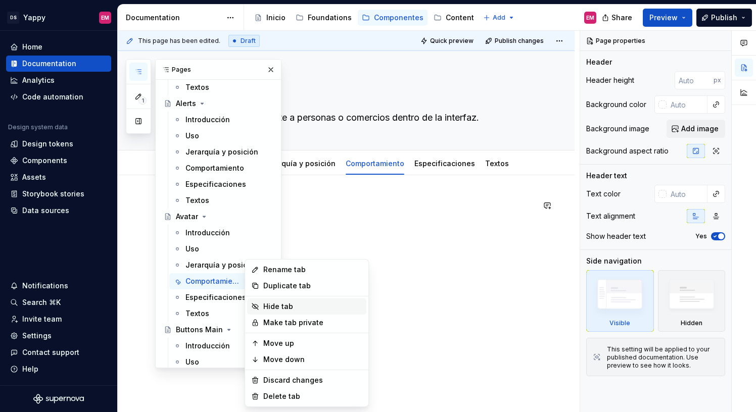
click at [270, 310] on div "Hide tab" at bounding box center [312, 307] width 99 height 10
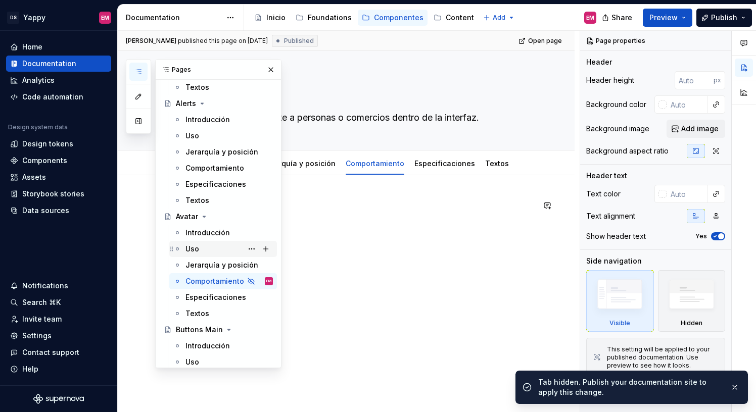
click at [200, 246] on div "Uso" at bounding box center [228, 249] width 87 height 14
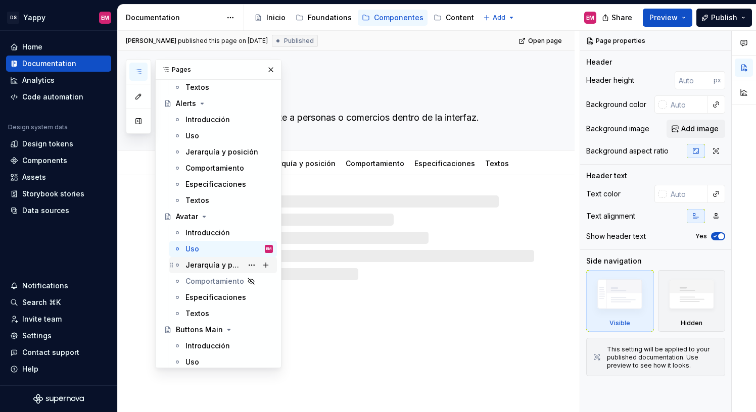
click at [202, 264] on div "Jerarquía y posición" at bounding box center [213, 265] width 57 height 10
click at [195, 251] on div "Uso" at bounding box center [192, 249] width 14 height 10
click at [273, 73] on button "button" at bounding box center [271, 70] width 14 height 14
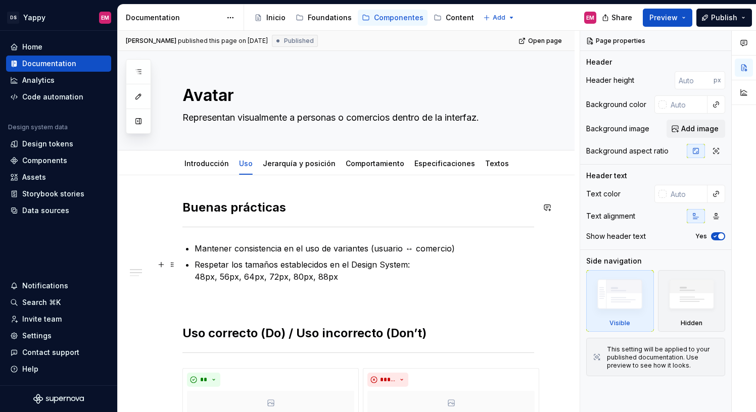
scroll to position [145, 0]
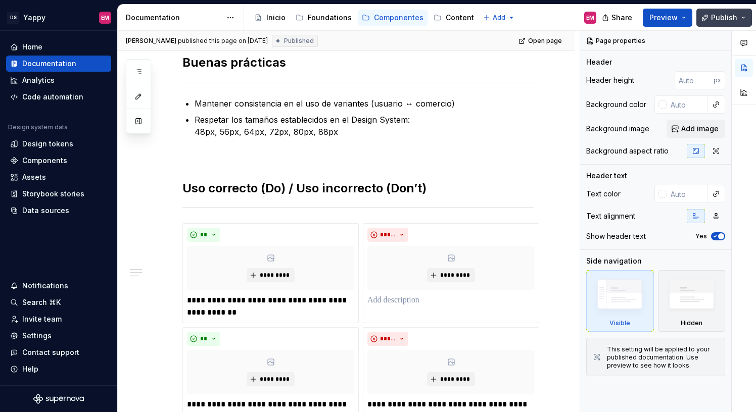
click at [708, 16] on button "Publish" at bounding box center [724, 18] width 56 height 18
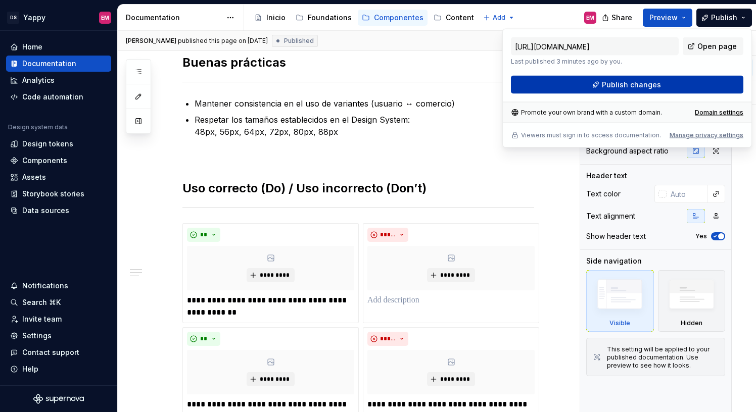
click at [600, 81] on button "Publish changes" at bounding box center [627, 85] width 232 height 18
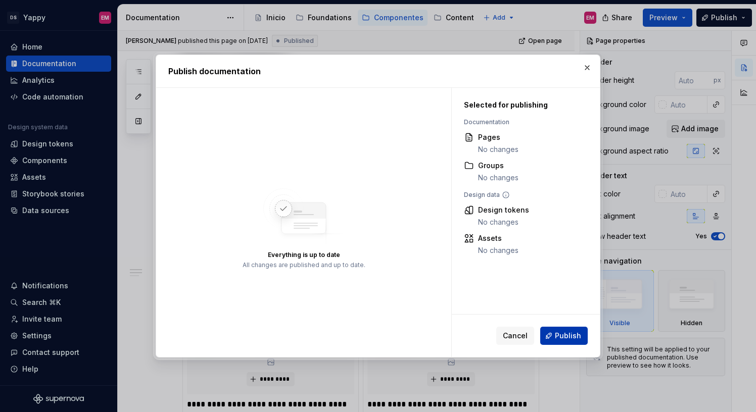
click at [549, 334] on button "Publish" at bounding box center [564, 336] width 48 height 18
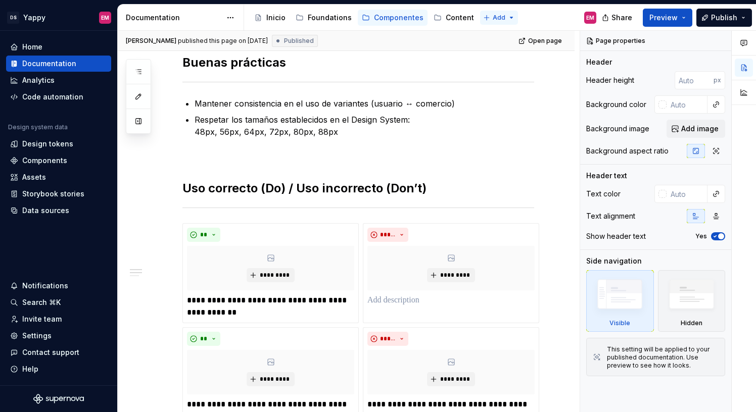
type textarea "*"
